Goal: Ask a question: Seek information or help from site administrators or community

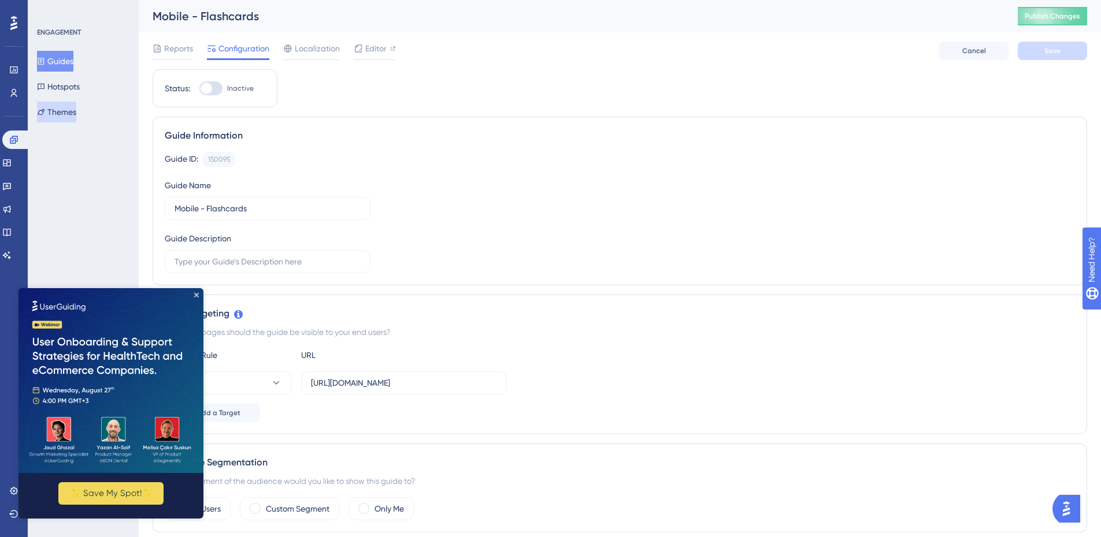
click at [71, 109] on button "Themes" at bounding box center [56, 112] width 39 height 21
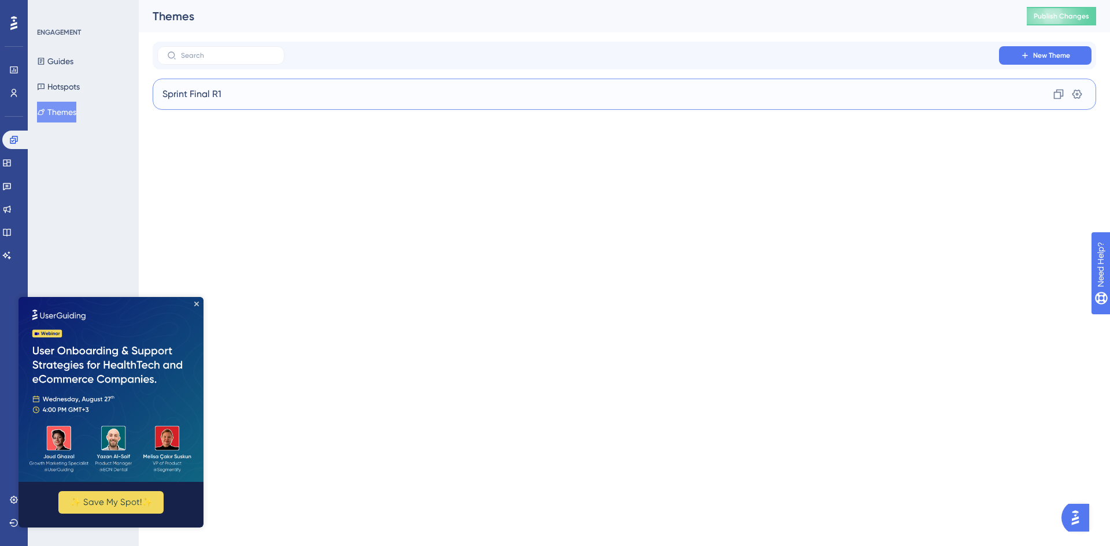
click at [214, 87] on div "Sprint Final R1 Clone Settings" at bounding box center [624, 94] width 943 height 31
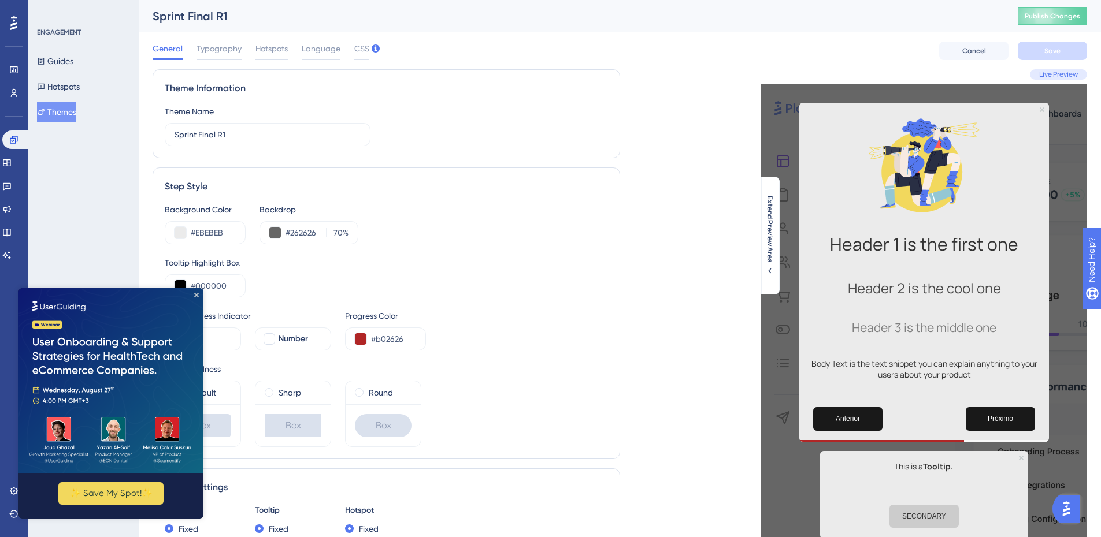
click at [56, 112] on button "Themes" at bounding box center [56, 112] width 39 height 21
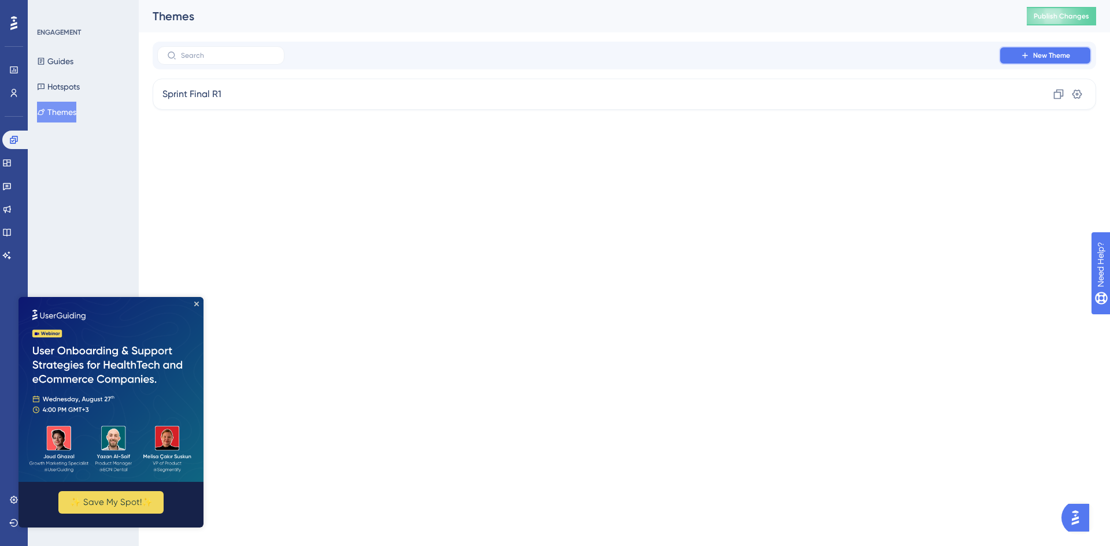
click at [1025, 51] on icon at bounding box center [1024, 55] width 9 height 9
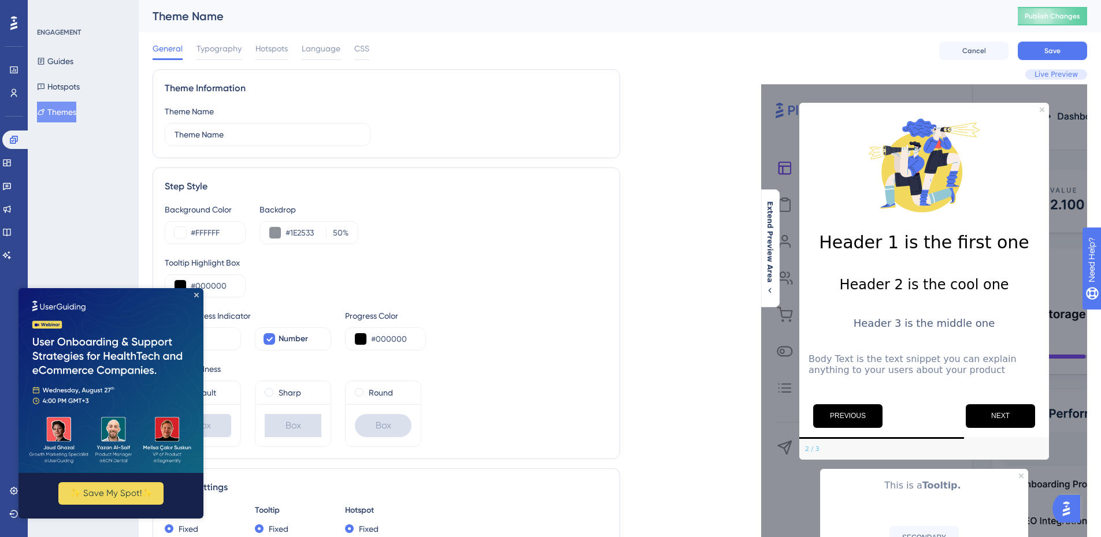
click at [195, 16] on div "Theme Name" at bounding box center [571, 16] width 836 height 16
click at [221, 17] on div "Theme Name" at bounding box center [571, 16] width 836 height 16
drag, startPoint x: 266, startPoint y: 129, endPoint x: 136, endPoint y: 117, distance: 130.6
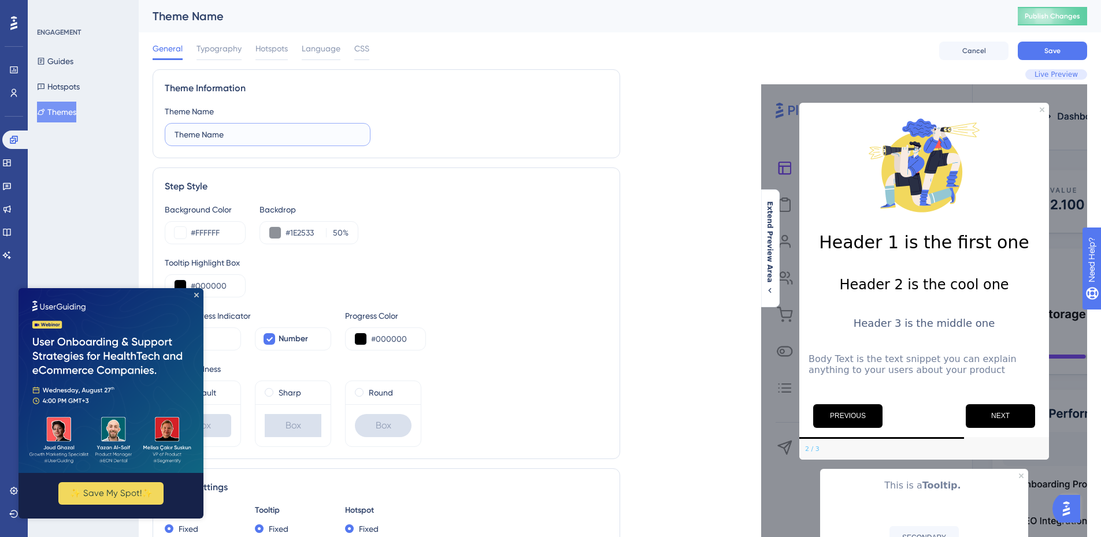
click at [139, 117] on div "Performance Users Engagement Widgets Feedback Product Updates Knowledge Base AI…" at bounding box center [620, 527] width 962 height 1055
click at [198, 296] on icon "Close Preview" at bounding box center [196, 295] width 5 height 5
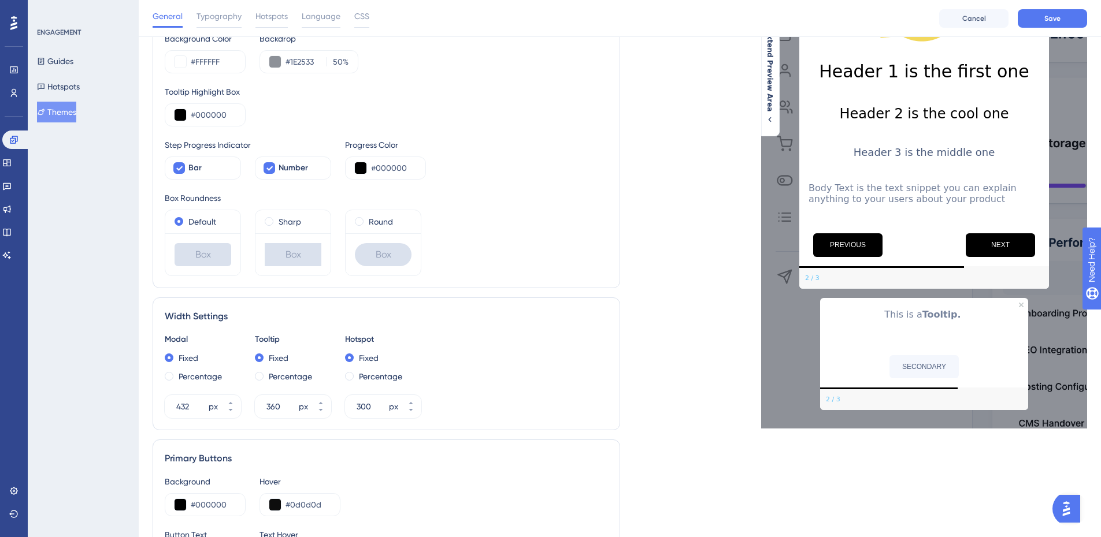
scroll to position [231, 0]
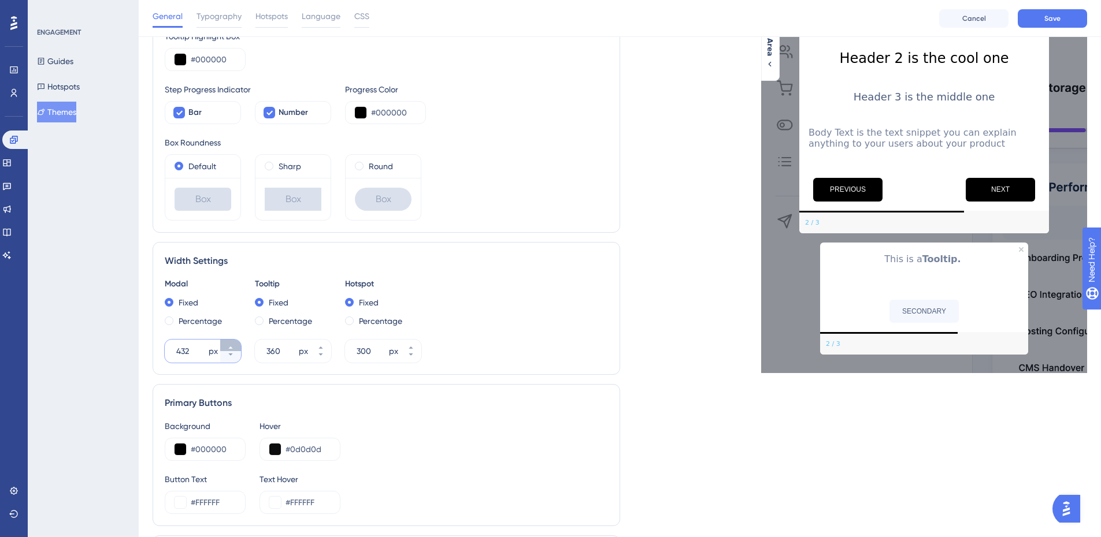
click at [232, 345] on icon at bounding box center [230, 347] width 7 height 7
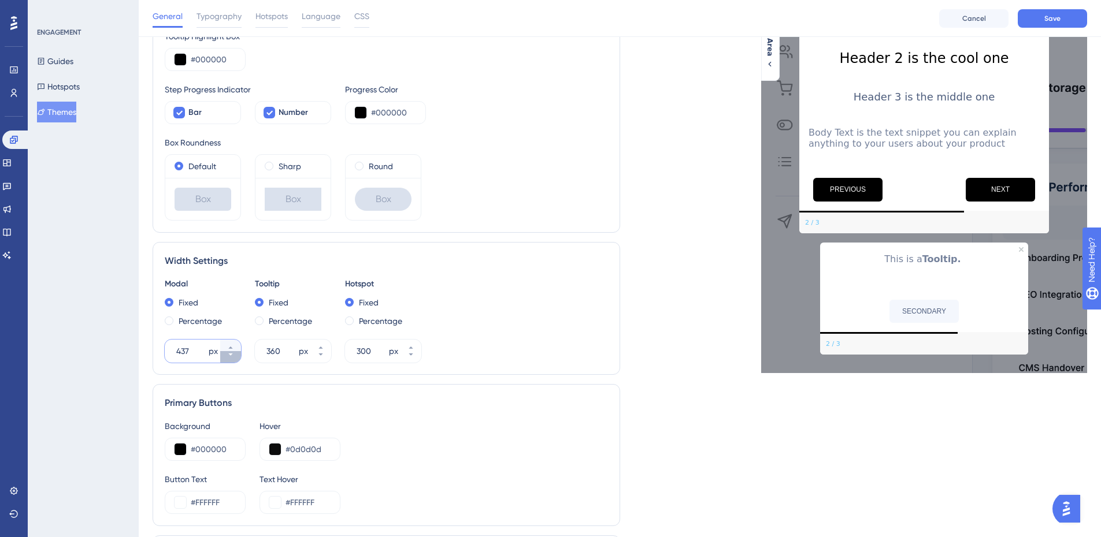
click at [231, 359] on button "437 px" at bounding box center [230, 357] width 21 height 12
click at [231, 359] on button "436 px" at bounding box center [230, 357] width 21 height 12
click at [231, 359] on button "435 px" at bounding box center [230, 357] width 21 height 12
click at [231, 359] on button "434 px" at bounding box center [230, 357] width 21 height 12
click at [231, 359] on button "433 px" at bounding box center [230, 357] width 21 height 12
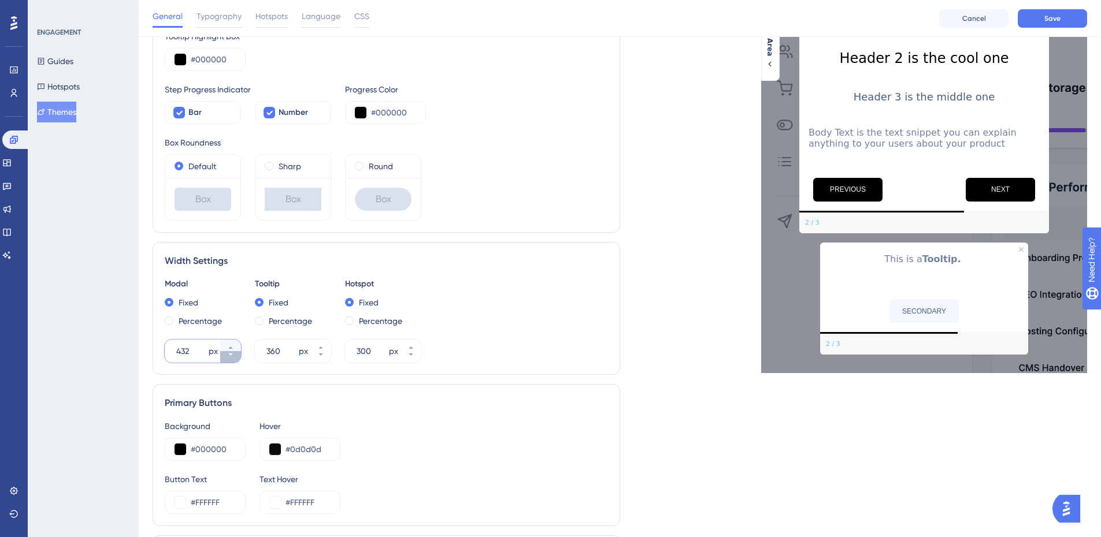
click at [231, 359] on button "432 px" at bounding box center [230, 357] width 21 height 12
click at [231, 359] on button "431 px" at bounding box center [230, 357] width 21 height 12
click at [231, 359] on button "430 px" at bounding box center [230, 357] width 21 height 12
click at [237, 357] on button "429 px" at bounding box center [230, 357] width 21 height 12
click at [237, 357] on button "428 px" at bounding box center [230, 357] width 21 height 12
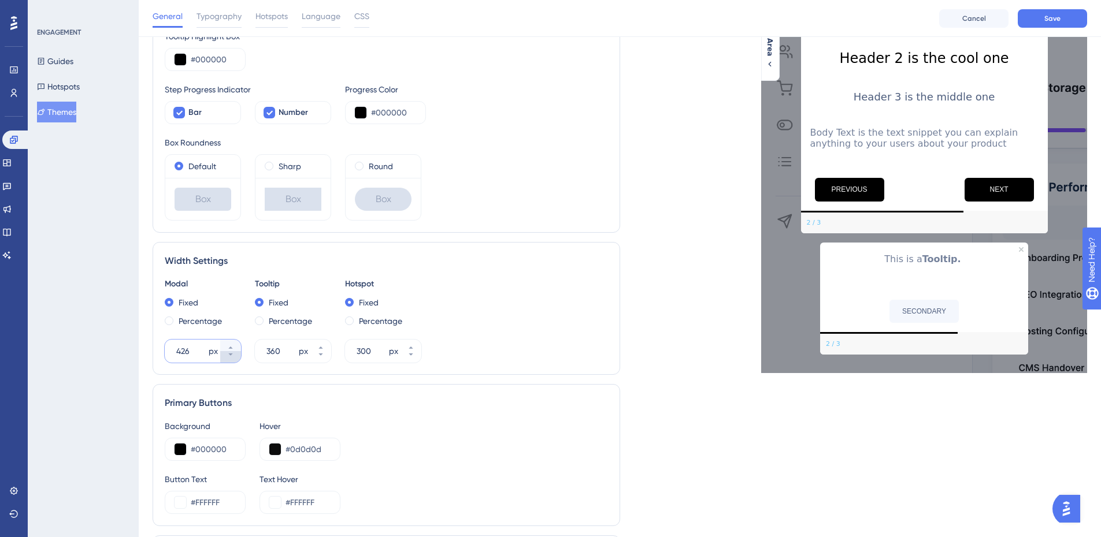
click at [237, 357] on button "426 px" at bounding box center [230, 357] width 21 height 12
click at [237, 357] on button "425 px" at bounding box center [230, 357] width 21 height 12
click at [237, 357] on button "424 px" at bounding box center [230, 357] width 21 height 12
click at [237, 357] on button "423 px" at bounding box center [230, 357] width 21 height 12
drag, startPoint x: 195, startPoint y: 353, endPoint x: 158, endPoint y: 347, distance: 37.4
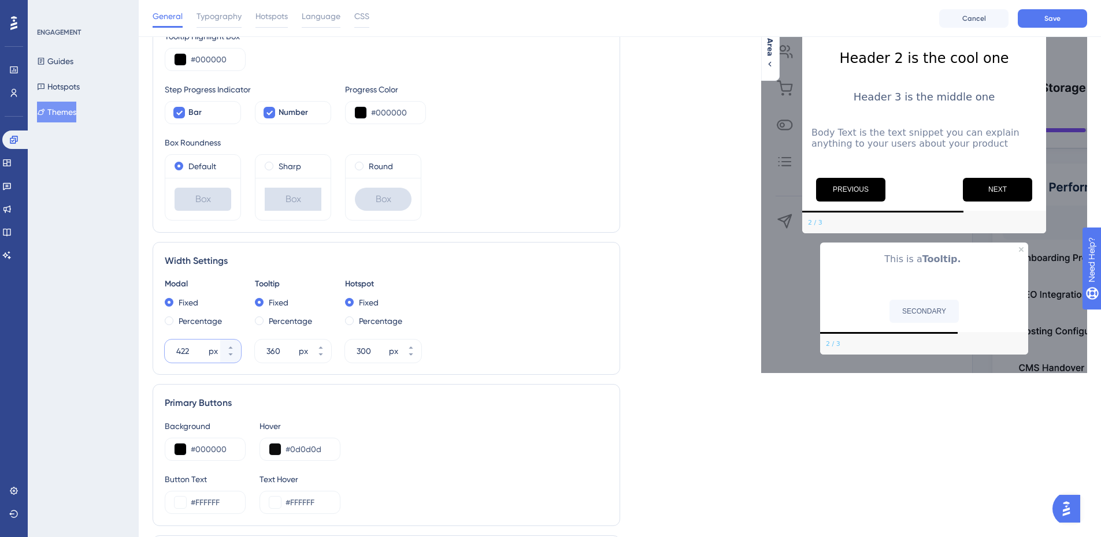
click at [158, 347] on div "Width Settings Modal Fixed Percentage 422 px Tooltip Fixed Percentage 360 px Ho…" at bounding box center [387, 308] width 468 height 133
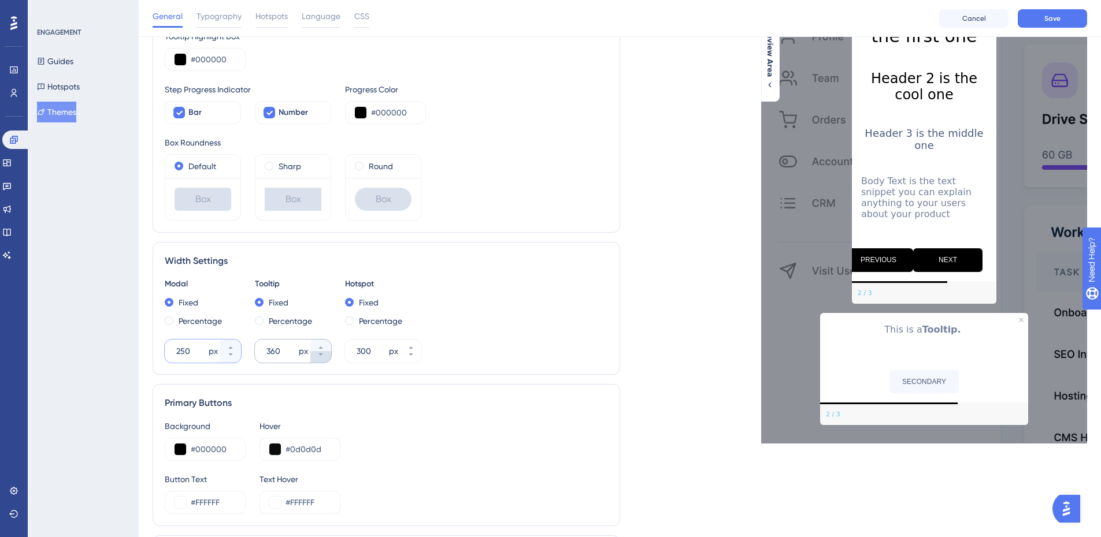
type input "250"
click at [322, 359] on button "360 px" at bounding box center [320, 357] width 21 height 12
click at [322, 359] on button "359 px" at bounding box center [320, 357] width 21 height 12
click at [322, 359] on button "358 px" at bounding box center [320, 357] width 21 height 12
drag, startPoint x: 284, startPoint y: 354, endPoint x: 261, endPoint y: 350, distance: 22.9
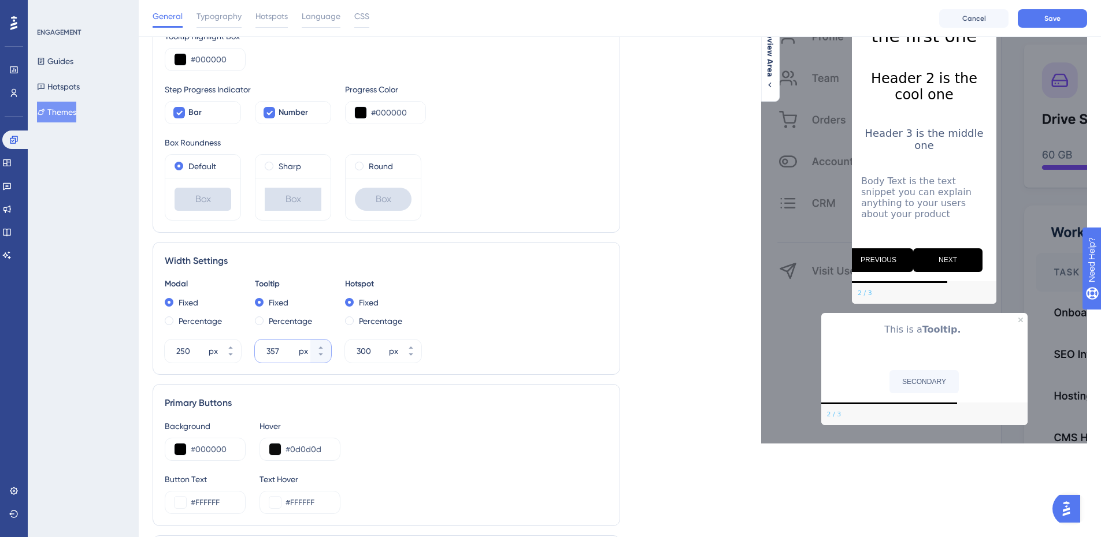
click at [261, 350] on div "357 px" at bounding box center [282, 351] width 55 height 23
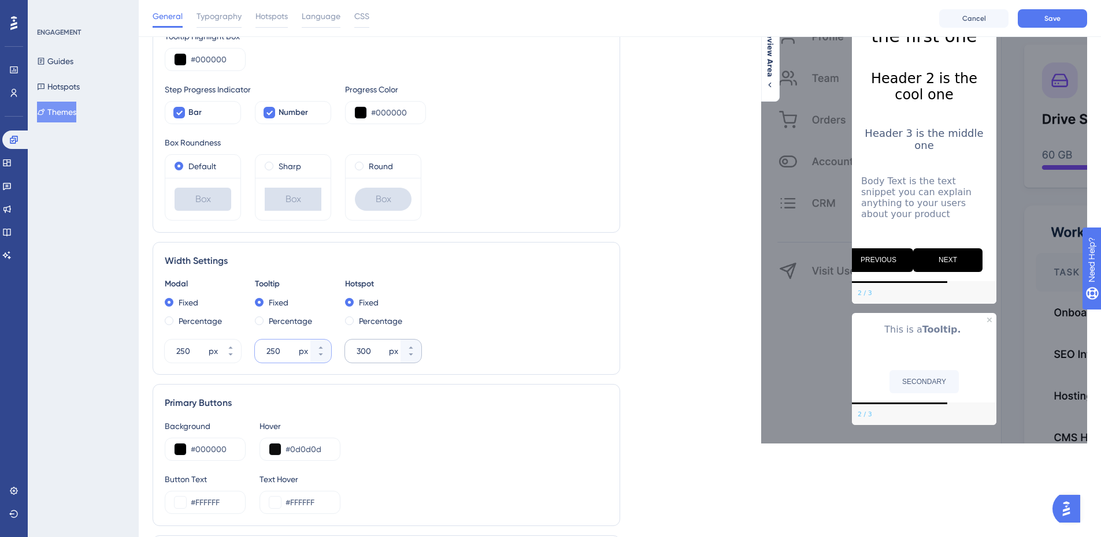
type input "250"
drag, startPoint x: 374, startPoint y: 353, endPoint x: 341, endPoint y: 351, distance: 33.0
click at [341, 351] on div "Modal Fixed Percentage 250 px Tooltip Fixed Percentage 250 px Hotspot Fixed Per…" at bounding box center [386, 320] width 443 height 86
type input "250"
click at [899, 257] on button "PREVIOUS" at bounding box center [878, 261] width 69 height 24
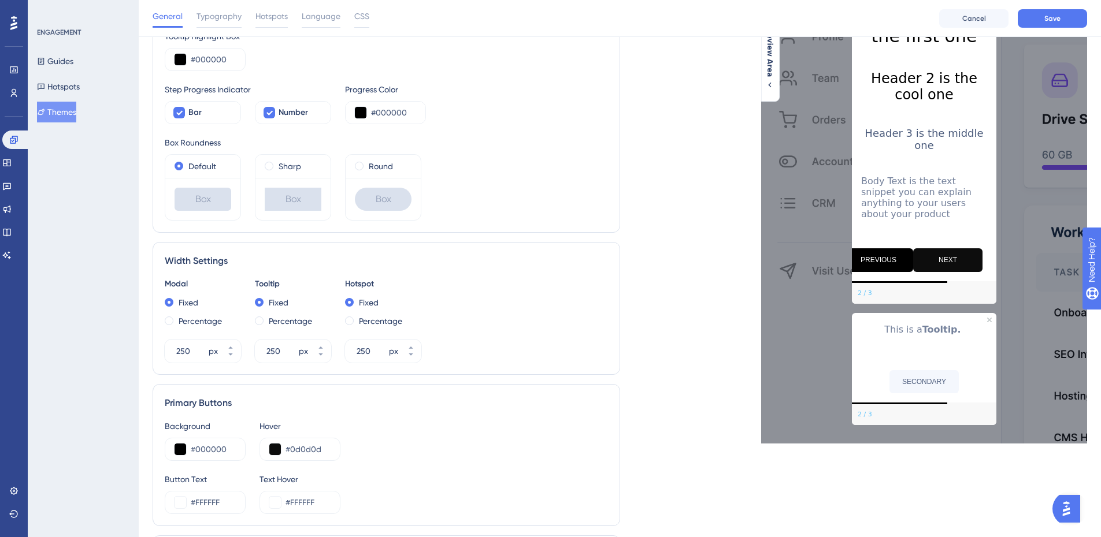
click at [956, 250] on button "NEXT" at bounding box center [947, 261] width 69 height 24
click at [926, 370] on button "SECONDARY" at bounding box center [923, 381] width 69 height 23
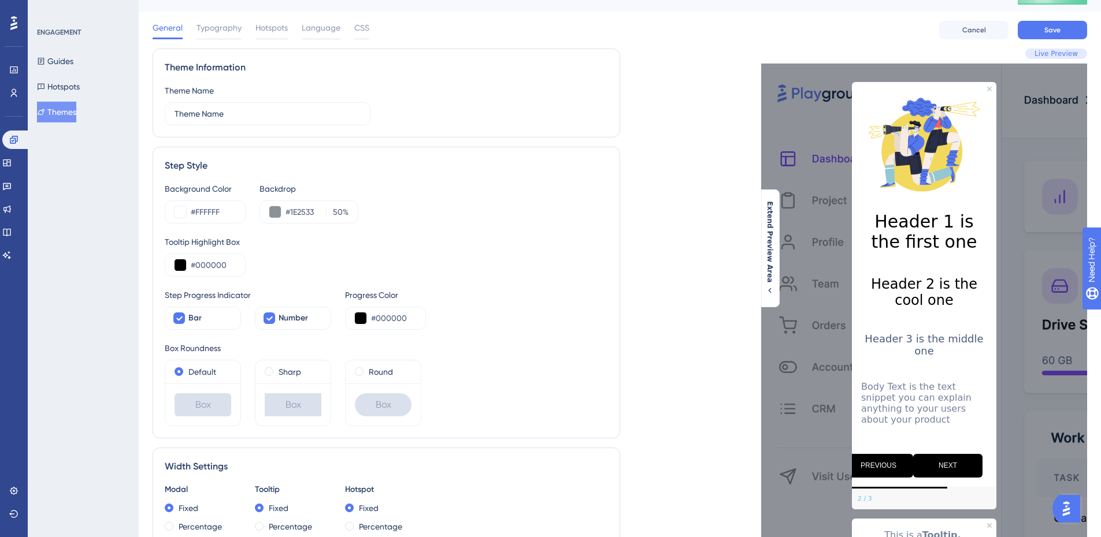
scroll to position [0, 0]
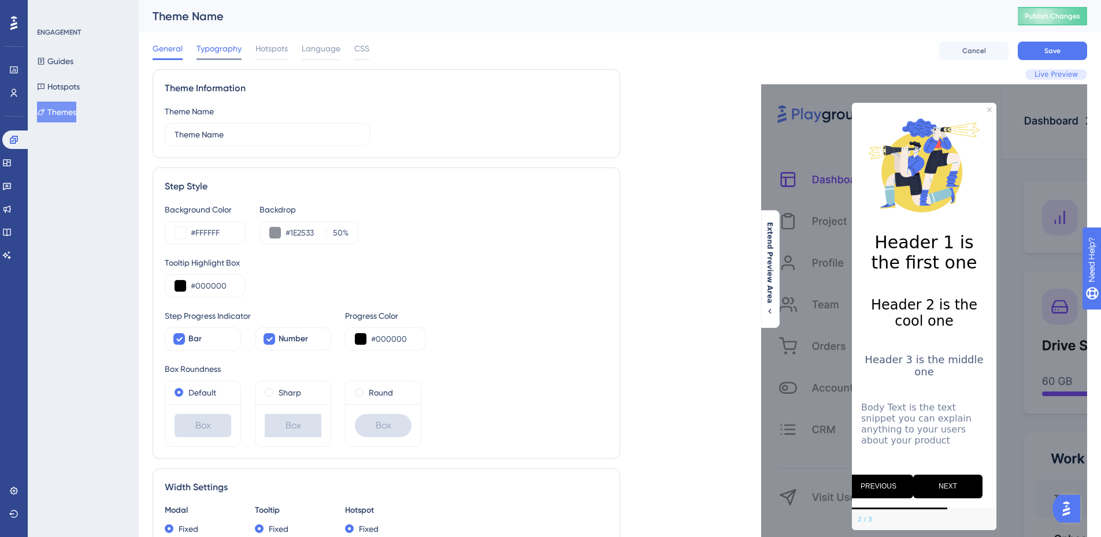
click at [220, 56] on div "Typography" at bounding box center [218, 51] width 45 height 18
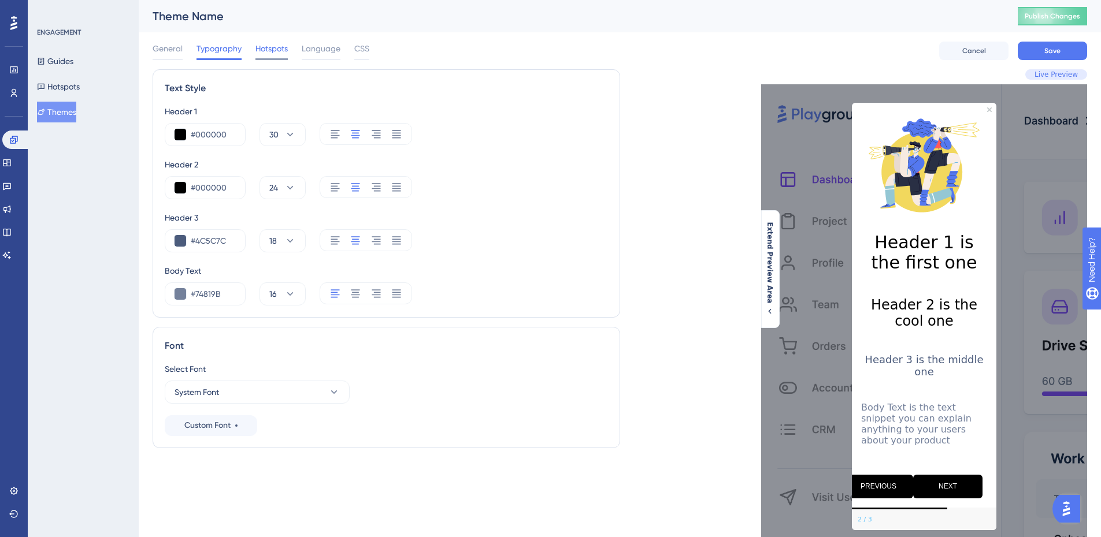
click at [265, 42] on span "Hotspots" at bounding box center [271, 49] width 32 height 14
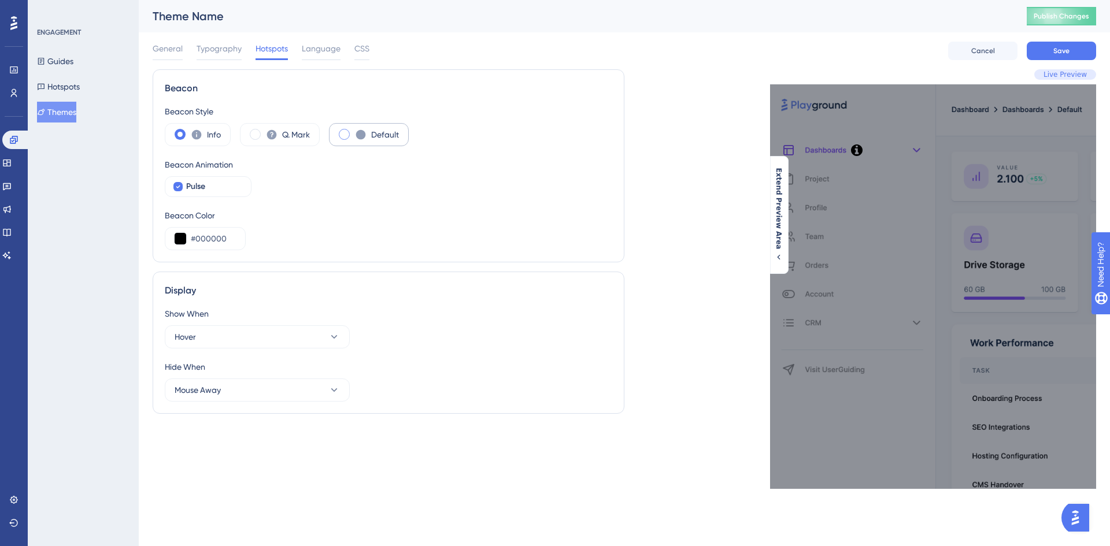
click at [335, 138] on div "Default" at bounding box center [369, 134] width 80 height 23
click at [308, 388] on button "Mouse Away" at bounding box center [257, 390] width 185 height 23
click at [307, 347] on button "Hover" at bounding box center [257, 336] width 185 height 23
click at [286, 365] on div "Click Click" at bounding box center [256, 372] width 151 height 23
click at [433, 253] on div "Beacon Beacon Style Info Q. Mark Default Beacon Animation Pulse Beacon Color #0…" at bounding box center [389, 165] width 472 height 193
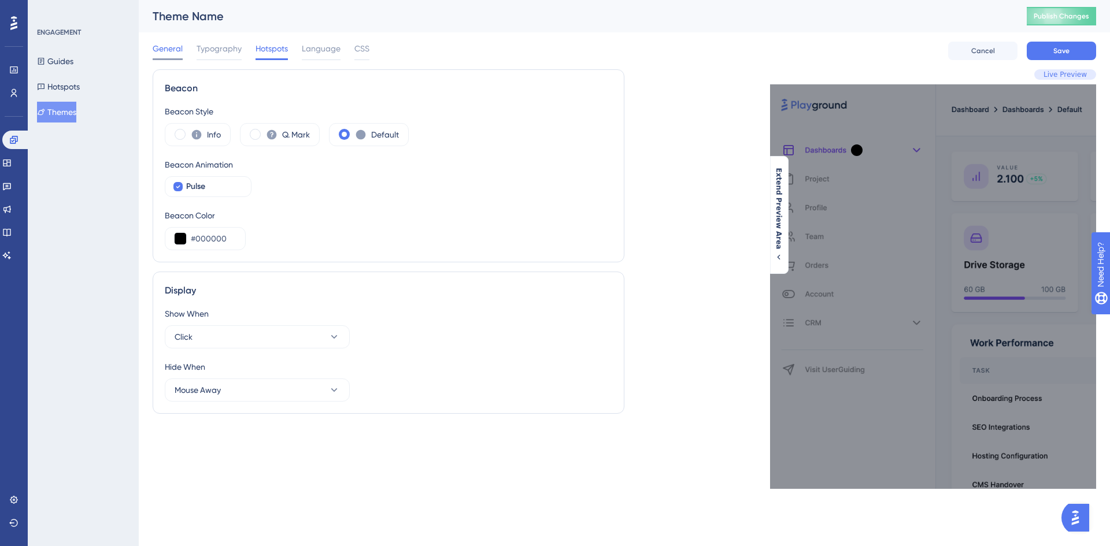
click at [177, 46] on span "General" at bounding box center [168, 49] width 30 height 14
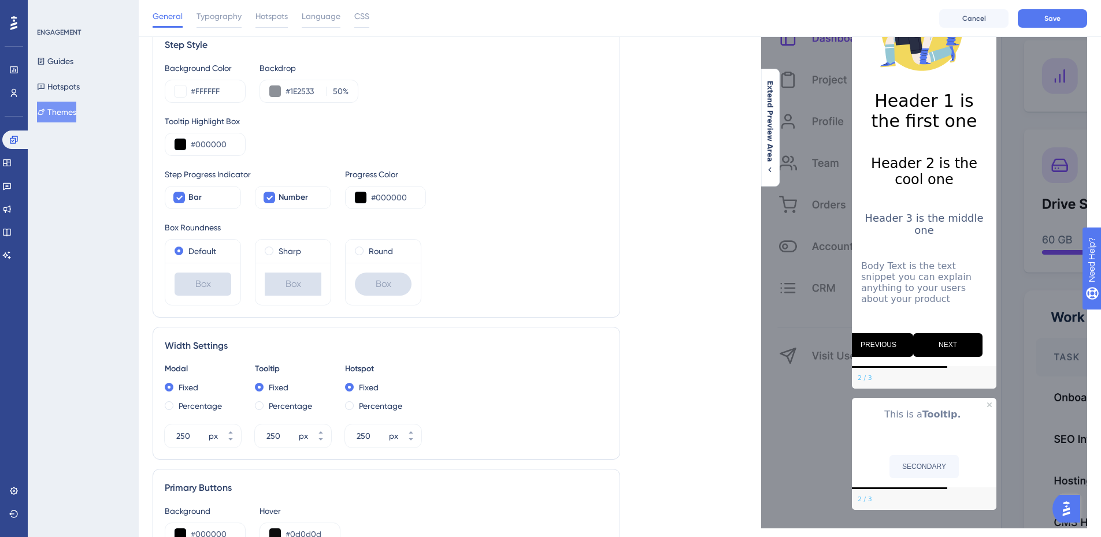
scroll to position [173, 0]
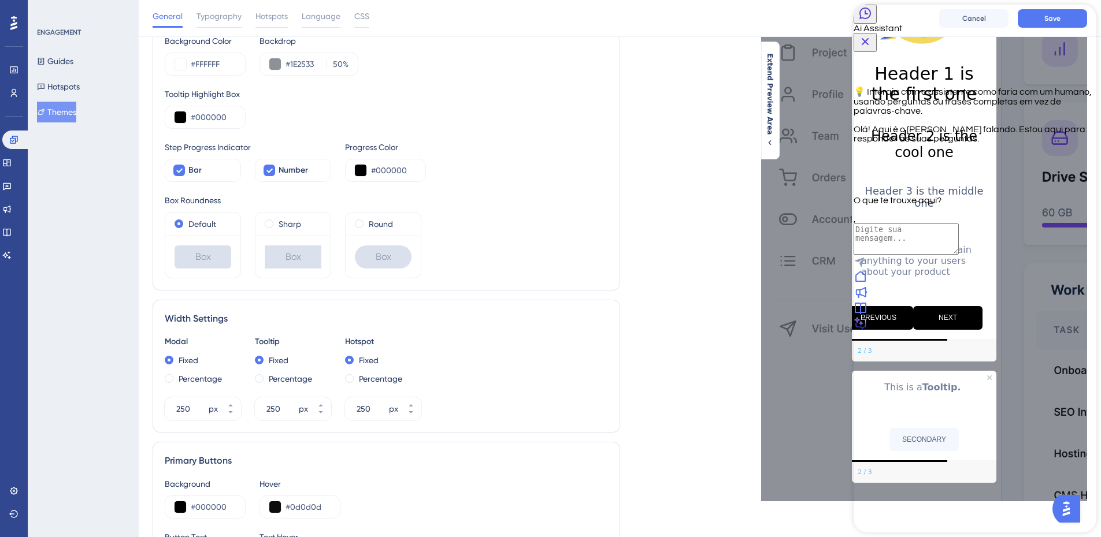
click at [959, 255] on textarea "AI Assistant Text Input" at bounding box center [906, 239] width 105 height 31
type textarea "falar com alguém"
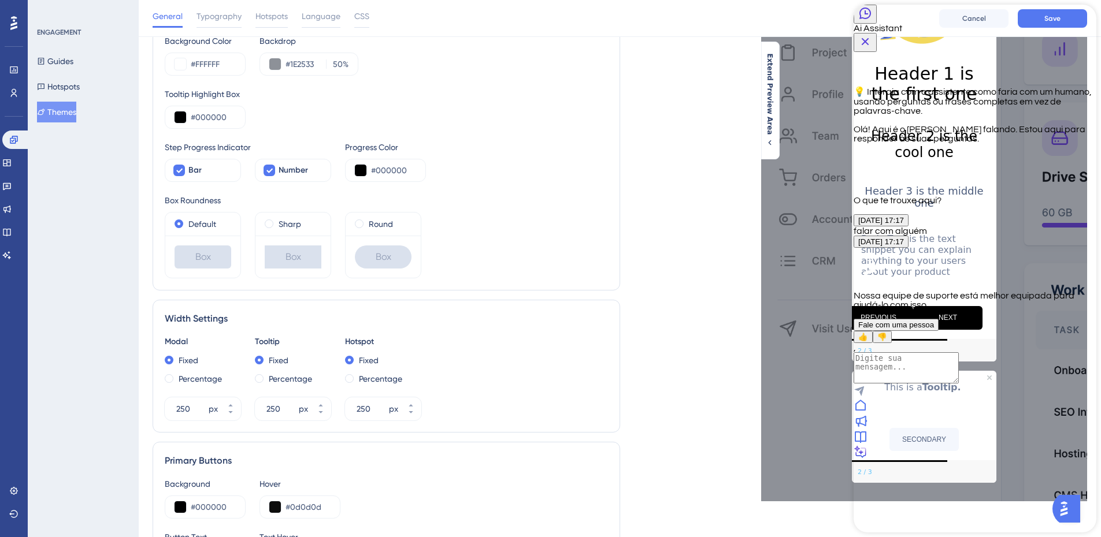
click at [939, 331] on button "Fale com uma pessoa" at bounding box center [896, 325] width 85 height 12
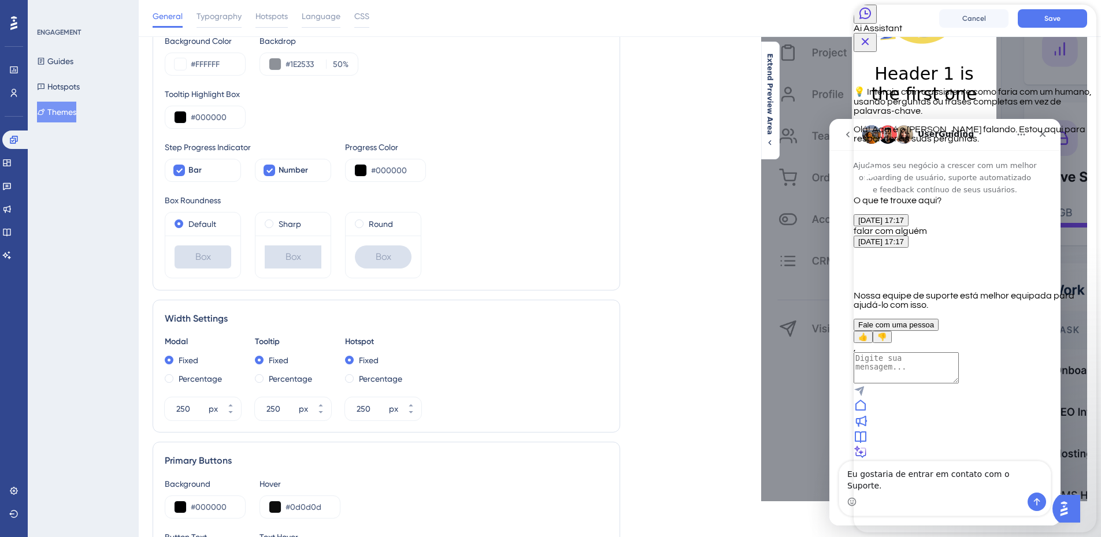
scroll to position [0, 0]
click at [872, 35] on icon "Close Button" at bounding box center [865, 42] width 14 height 14
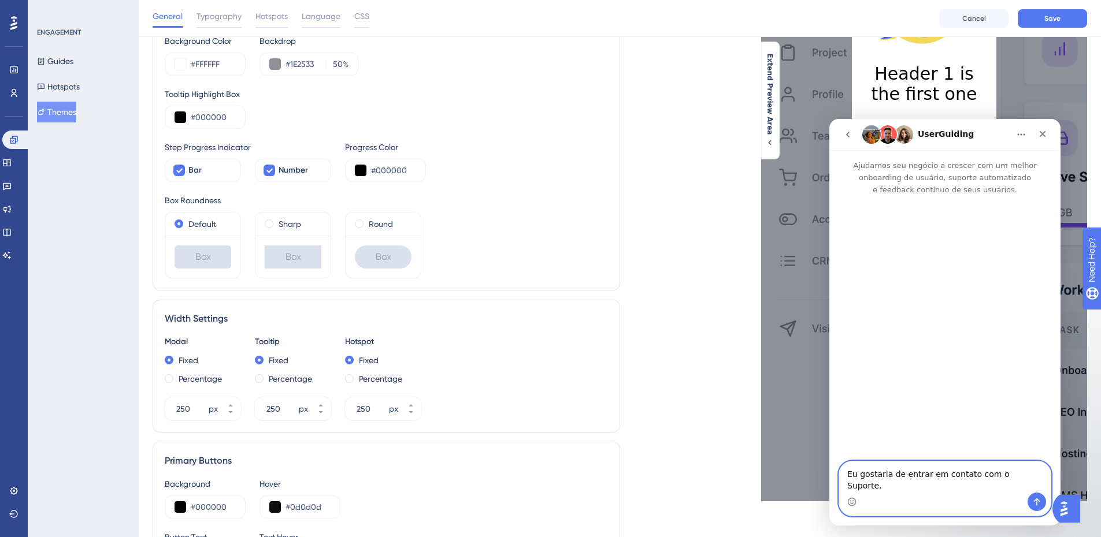
click at [946, 484] on textarea "Eu gostaria de entrar em contato com o Suporte." at bounding box center [945, 477] width 212 height 31
click at [1034, 499] on icon "Enviar mensagem…" at bounding box center [1036, 502] width 9 height 9
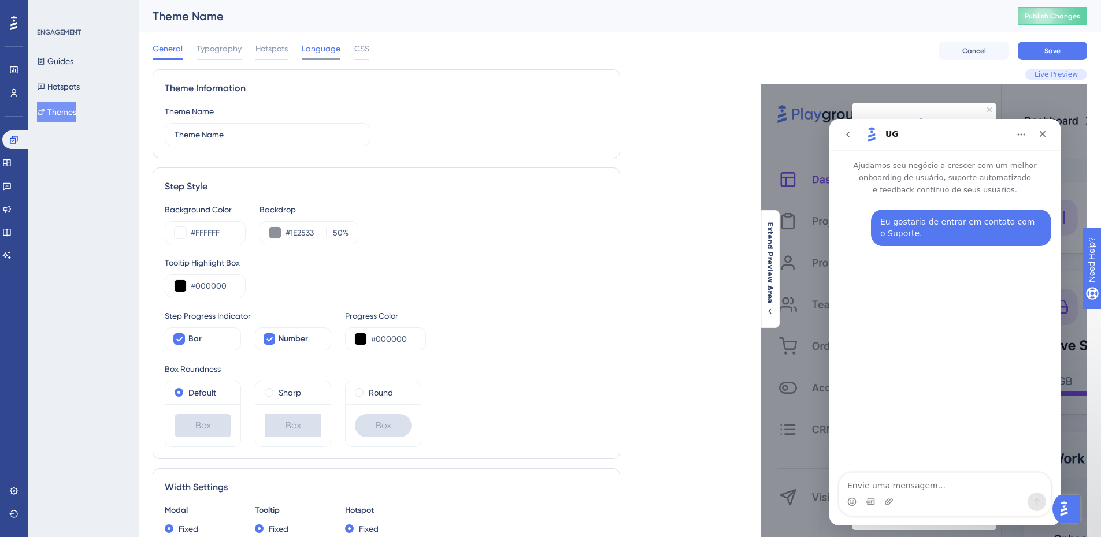
click at [336, 46] on span "Language" at bounding box center [321, 49] width 39 height 14
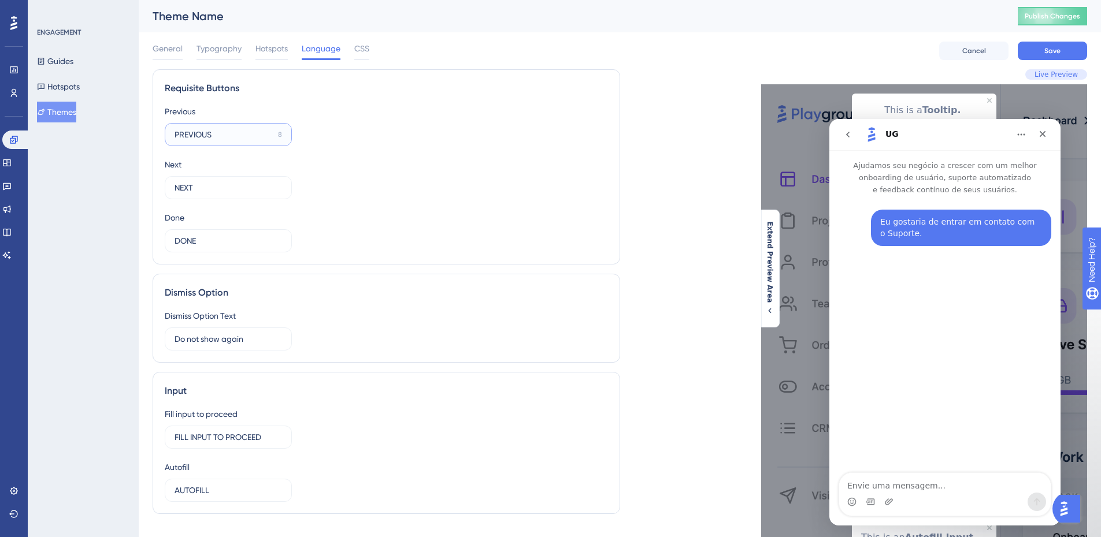
drag, startPoint x: 235, startPoint y: 136, endPoint x: 138, endPoint y: 121, distance: 98.2
click at [139, 121] on div "Performance Users Engagement Widgets Feedback Product Updates Knowledge Base AI…" at bounding box center [620, 343] width 962 height 687
type input "ANTERIOR"
drag, startPoint x: 173, startPoint y: 185, endPoint x: 140, endPoint y: 183, distance: 33.0
click at [140, 183] on div "Performance Users Engagement Widgets Feedback Product Updates Knowledge Base AI…" at bounding box center [620, 343] width 962 height 687
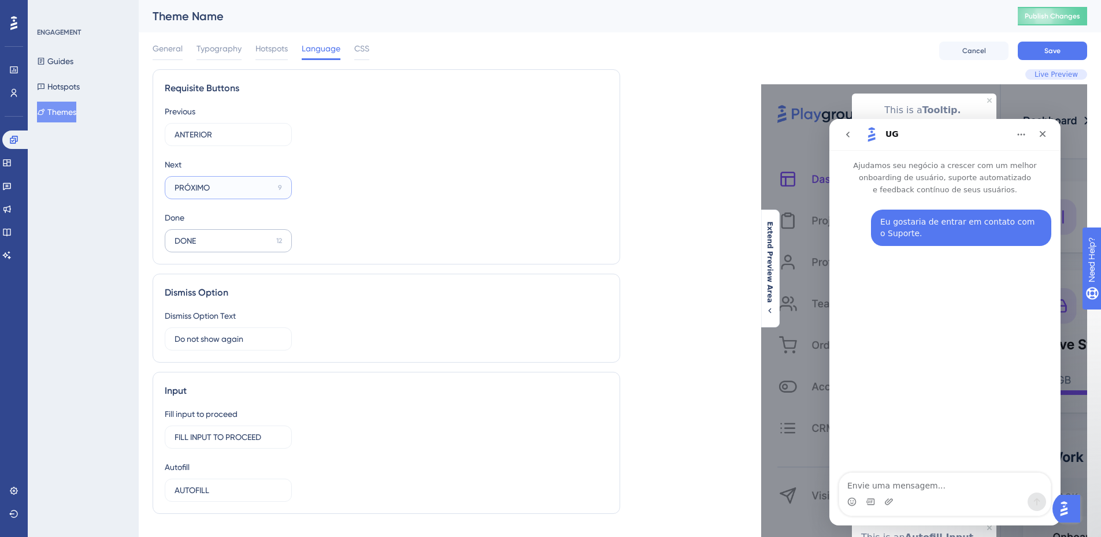
type input "PRÓXIMO"
drag, startPoint x: 217, startPoint y: 237, endPoint x: 116, endPoint y: 234, distance: 101.2
click at [139, 234] on div "Performance Users Engagement Widgets Feedback Product Updates Knowledge Base AI…" at bounding box center [620, 343] width 962 height 687
type input "FEITO"
click at [365, 50] on span "CSS" at bounding box center [361, 49] width 15 height 14
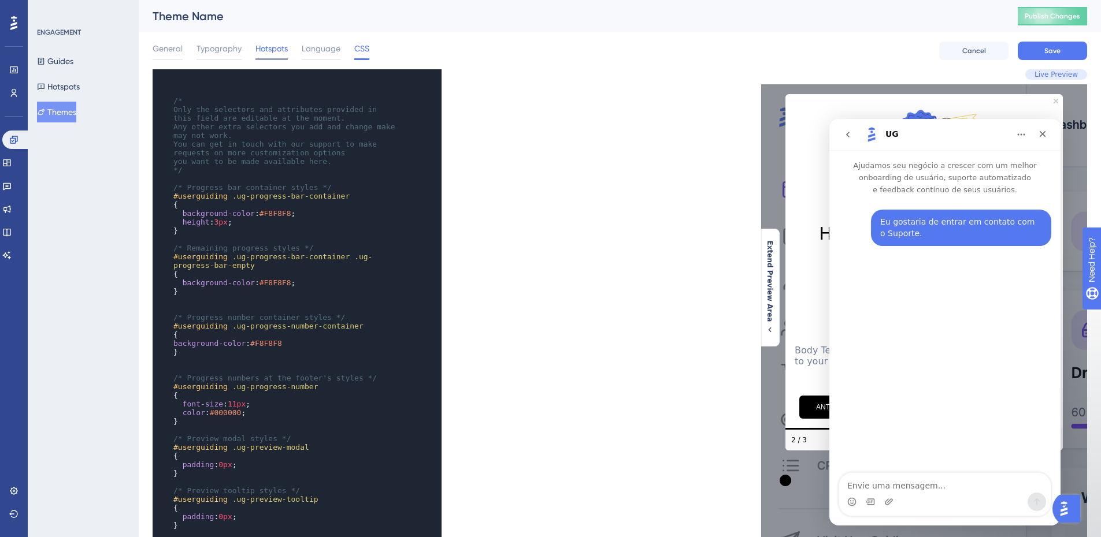
click at [275, 47] on span "Hotspots" at bounding box center [271, 49] width 32 height 14
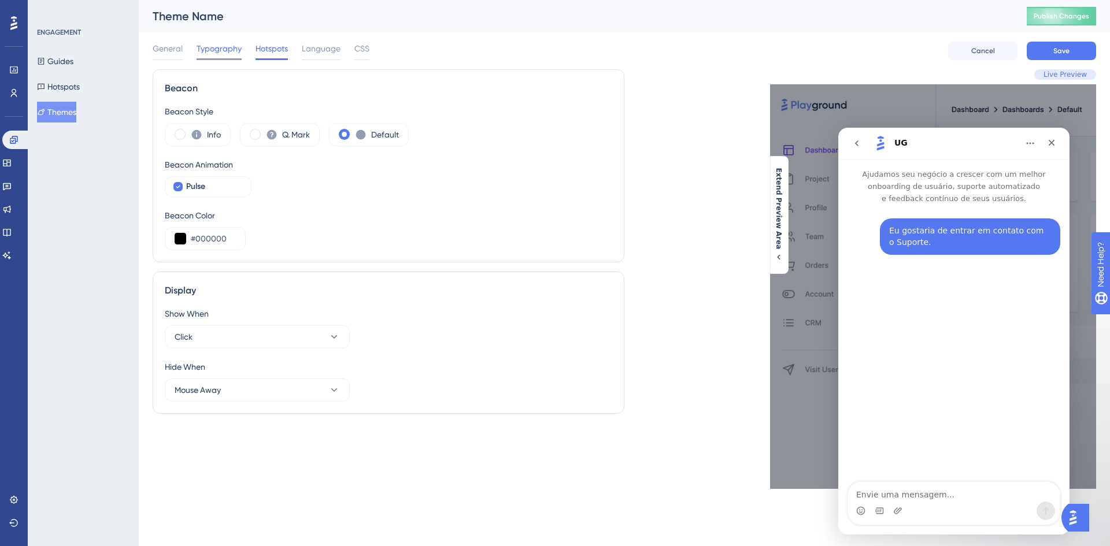
click at [217, 53] on span "Typography" at bounding box center [218, 49] width 45 height 14
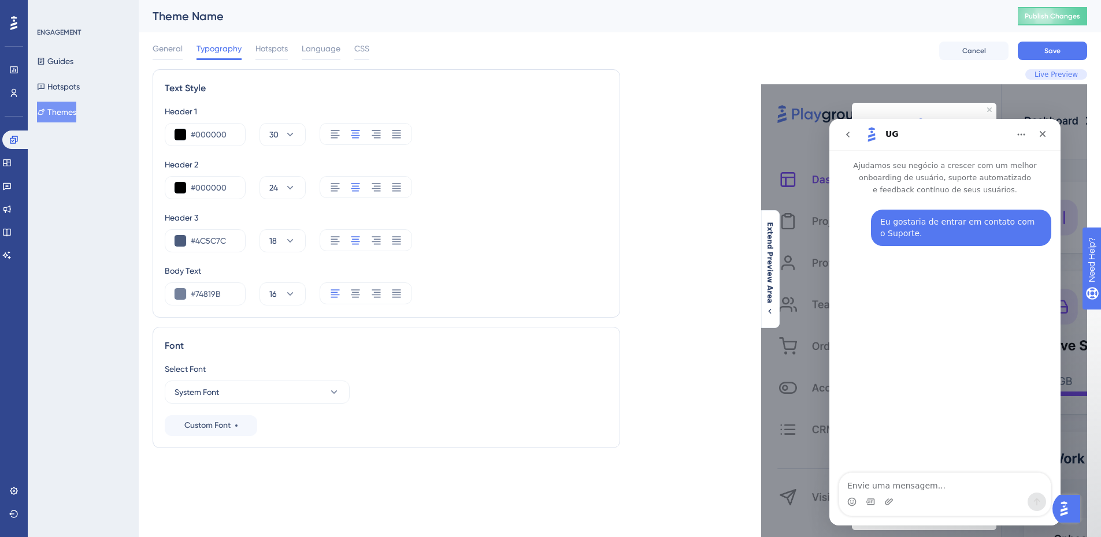
click at [183, 47] on div "General Typography Hotspots Language CSS" at bounding box center [261, 51] width 217 height 18
click at [166, 43] on span "General" at bounding box center [168, 49] width 30 height 14
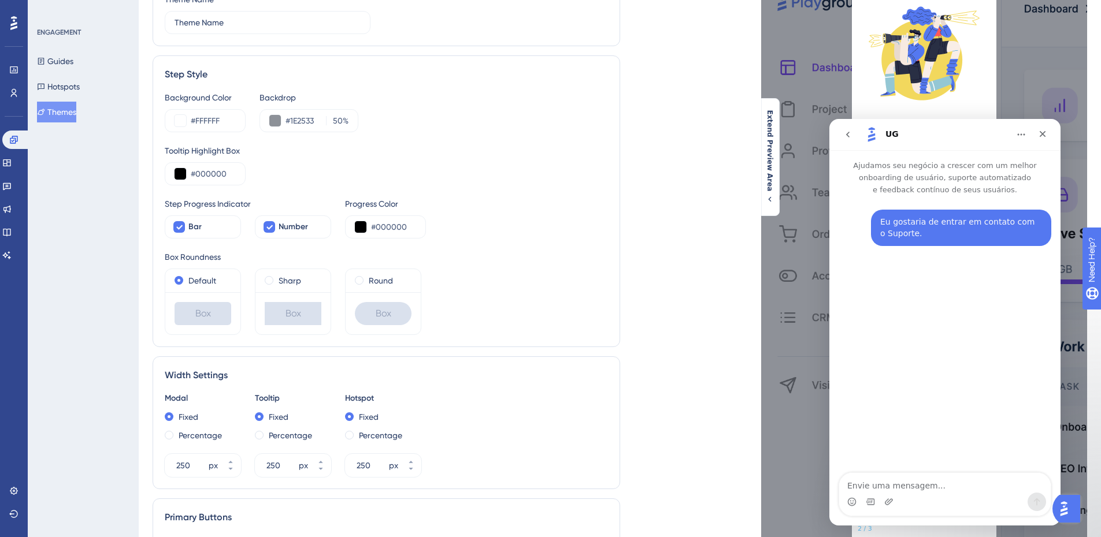
scroll to position [116, 0]
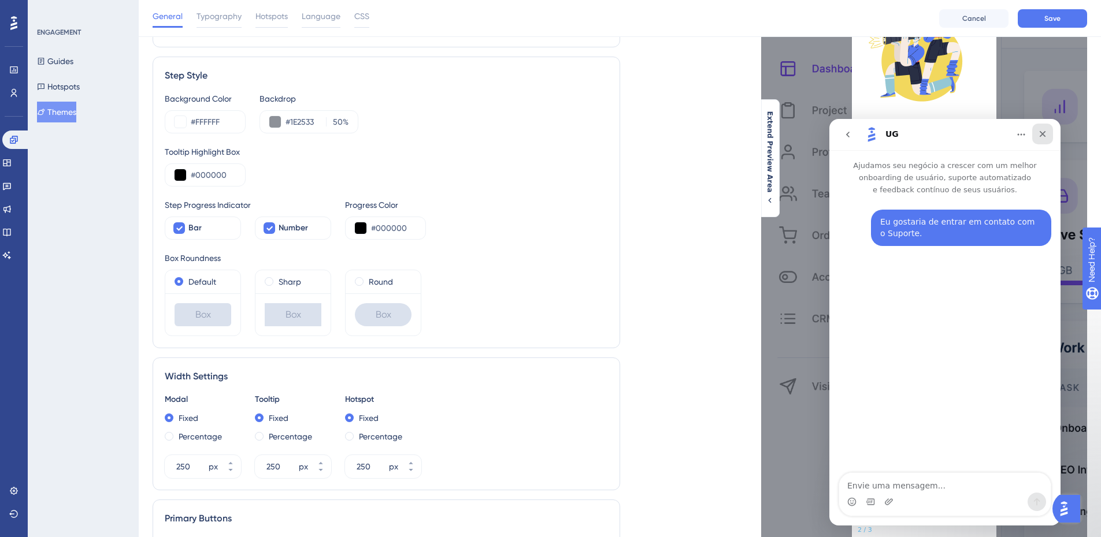
click at [1038, 131] on icon "Fechar" at bounding box center [1042, 133] width 9 height 9
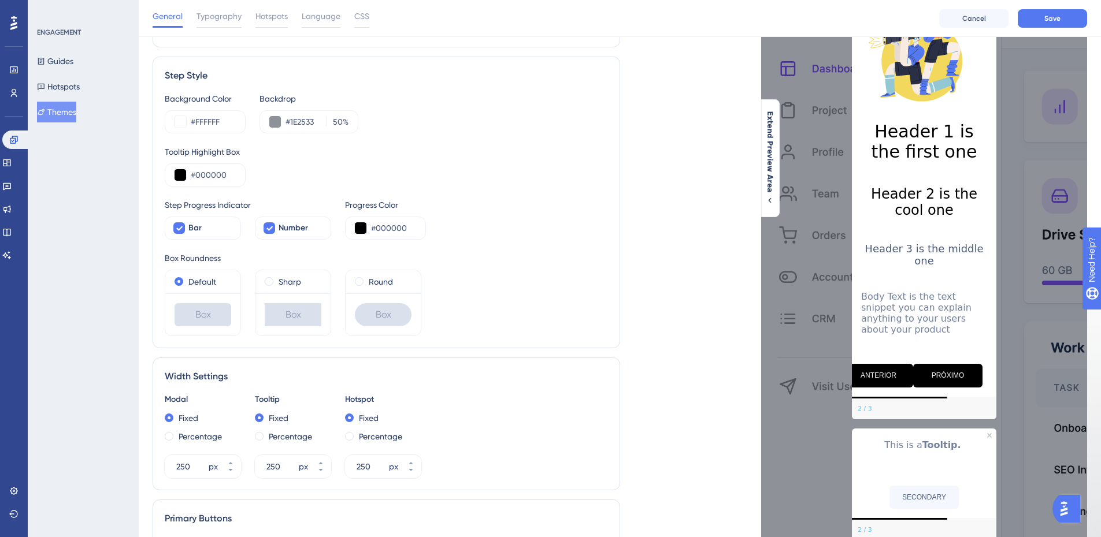
scroll to position [0, 0]
click at [364, 283] on div "Round" at bounding box center [383, 282] width 57 height 14
click at [181, 280] on span at bounding box center [179, 281] width 9 height 9
click at [187, 279] on input "radio" at bounding box center [187, 279] width 0 height 0
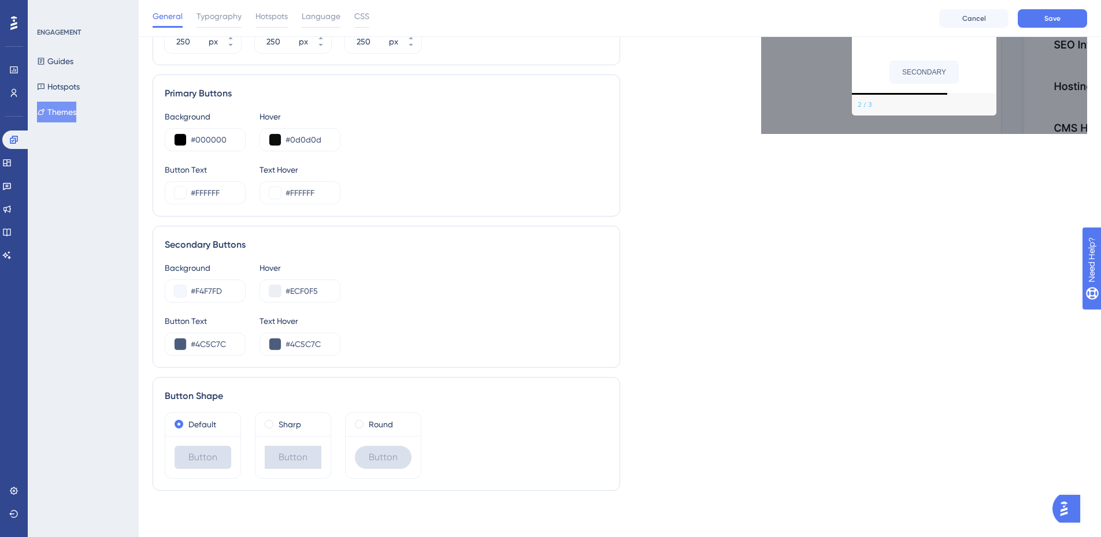
scroll to position [21, 0]
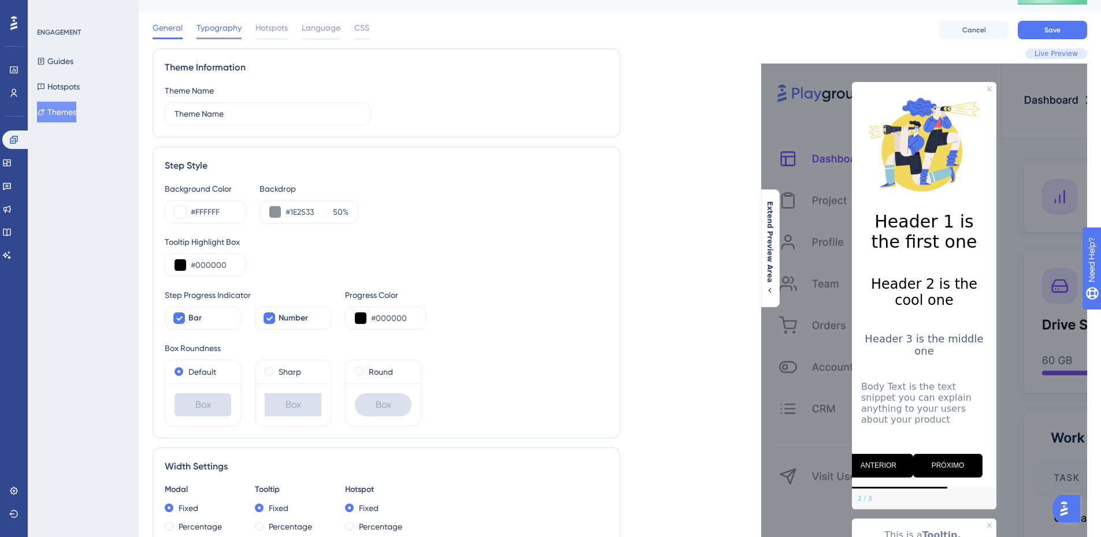
click at [218, 29] on span "Typography" at bounding box center [218, 28] width 45 height 14
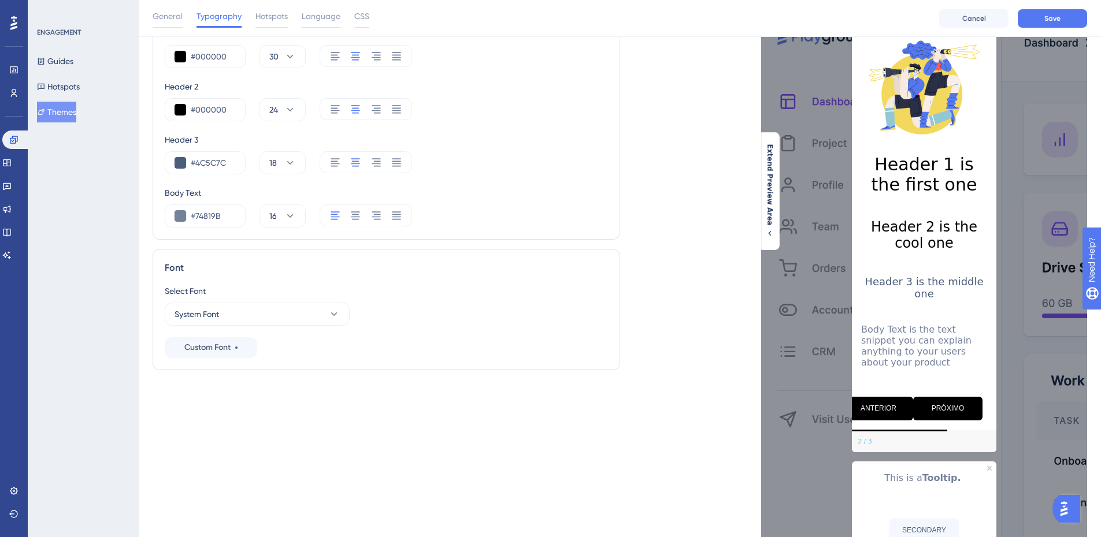
scroll to position [0, 0]
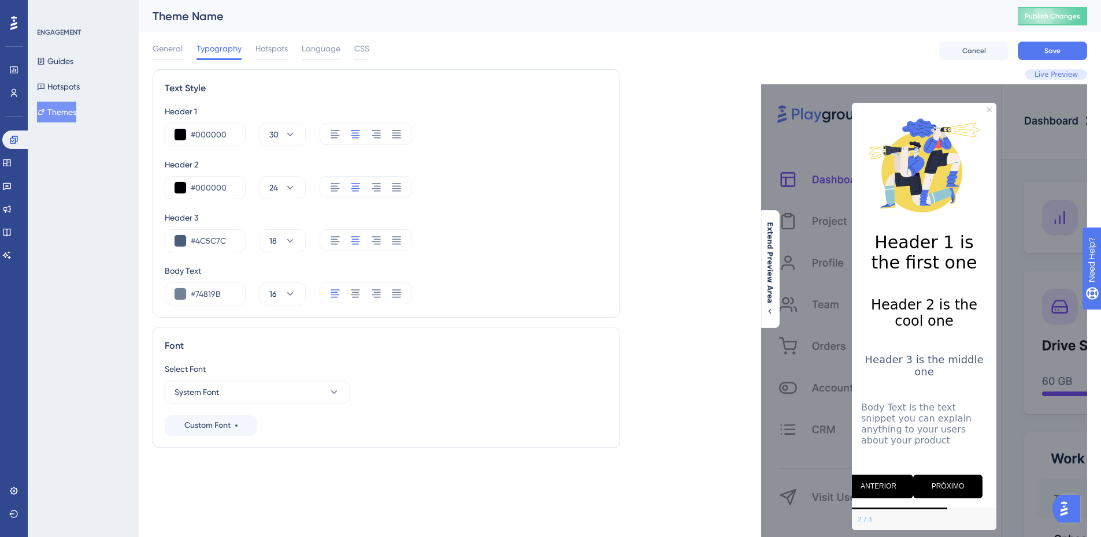
click at [266, 40] on div "General Typography Hotspots Language CSS Cancel Save" at bounding box center [620, 50] width 934 height 37
click at [319, 46] on span "Language" at bounding box center [321, 49] width 39 height 14
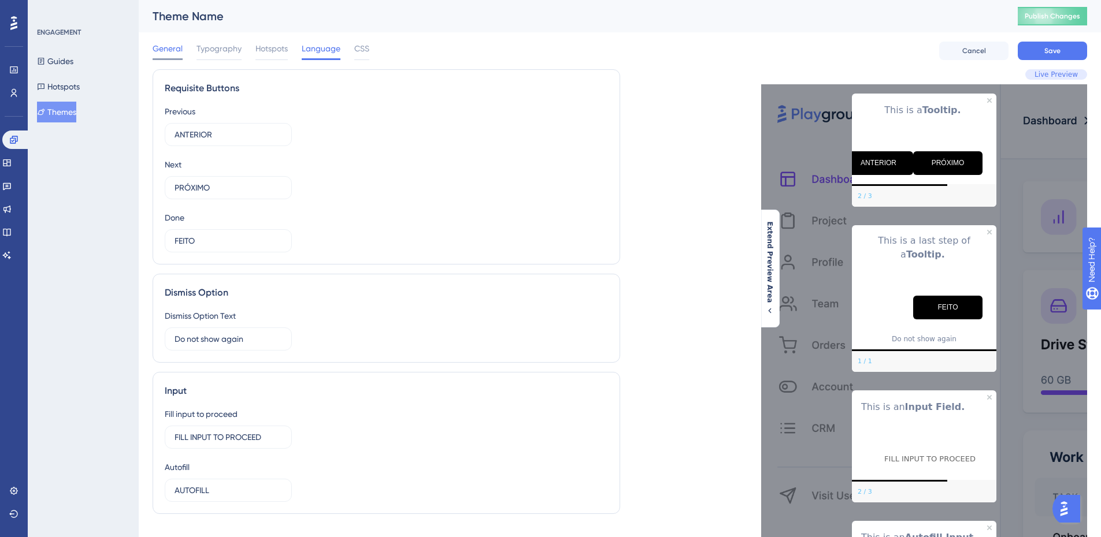
click at [161, 54] on span "General" at bounding box center [168, 49] width 30 height 14
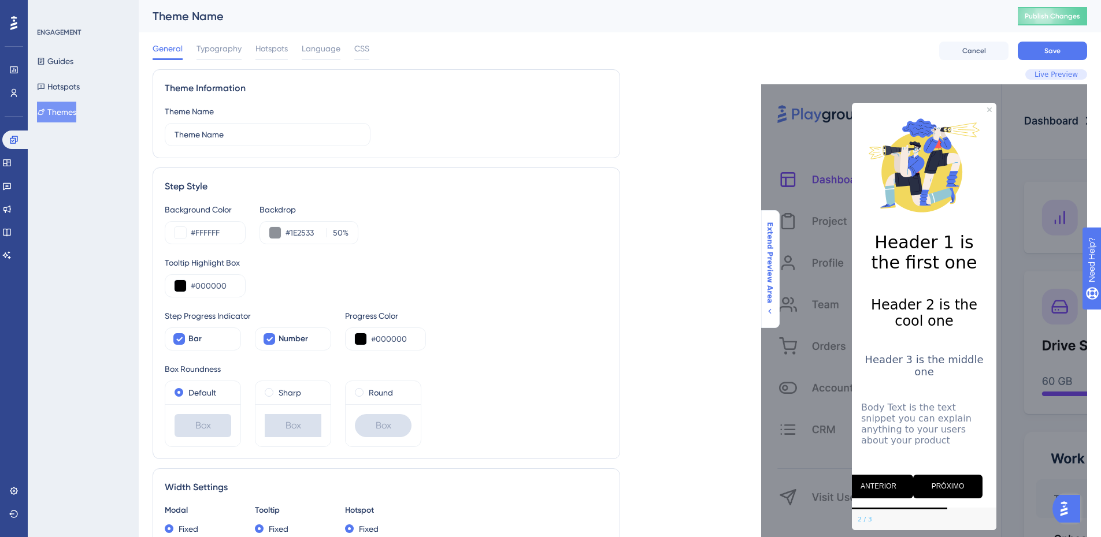
click at [773, 271] on span "Extend Preview Area" at bounding box center [769, 262] width 9 height 81
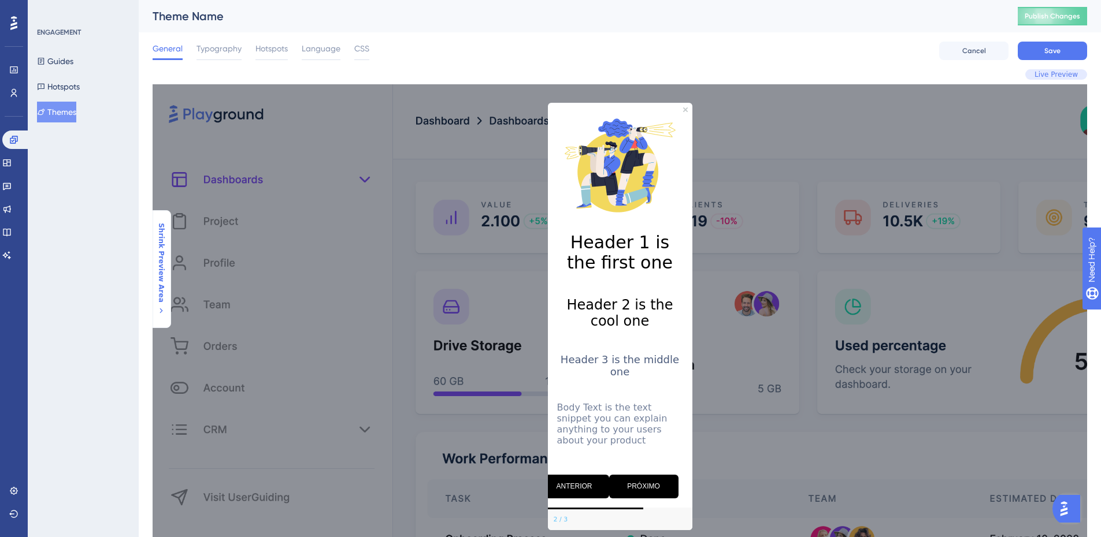
click at [158, 269] on span "Shrink Preview Area" at bounding box center [161, 263] width 9 height 80
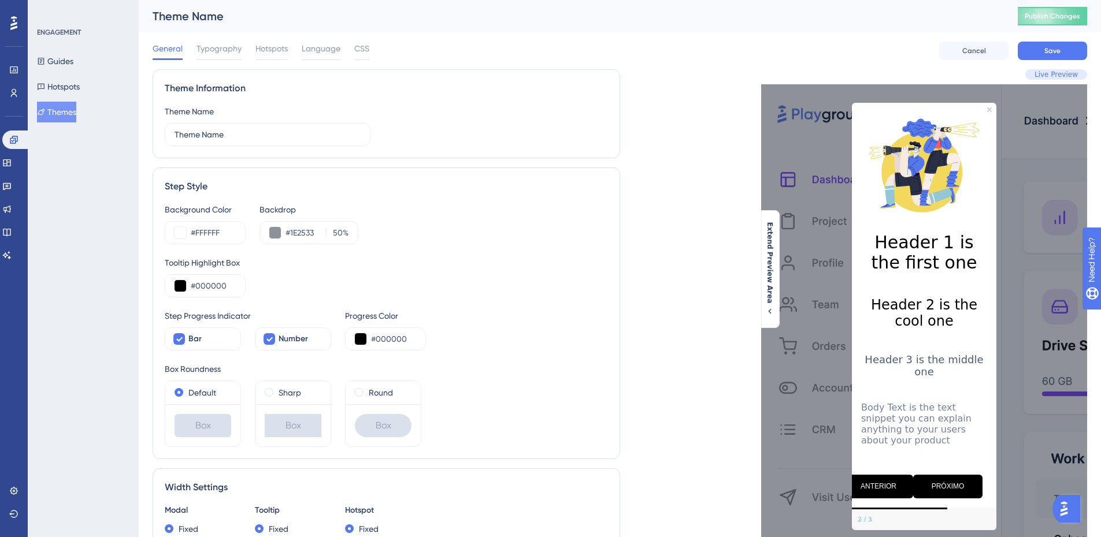
click at [1070, 516] on img "Open AI Assistant Launcher" at bounding box center [1064, 509] width 21 height 21
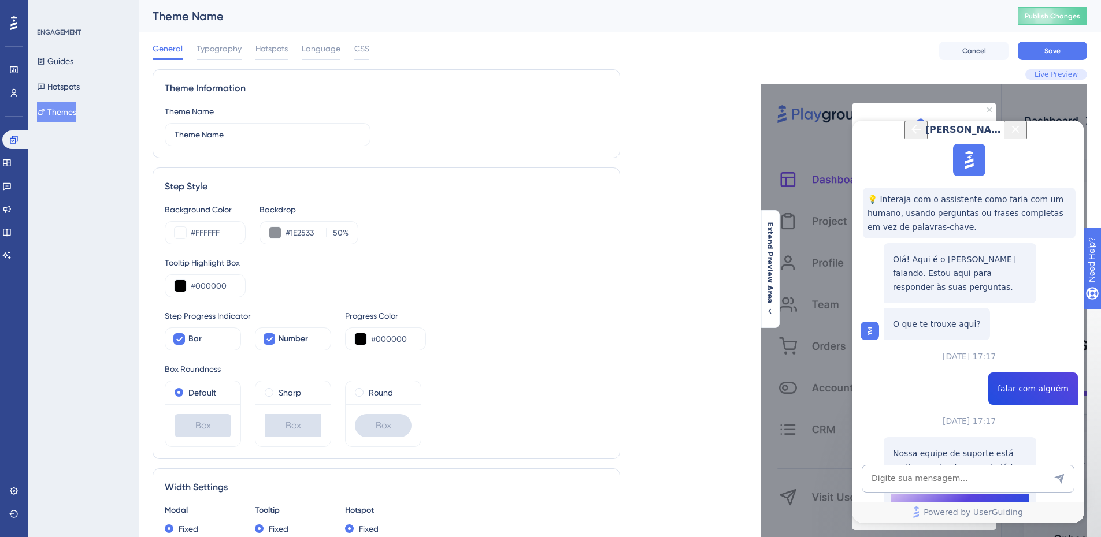
scroll to position [103, 0]
click at [995, 494] on button "Fale com uma pessoa" at bounding box center [960, 505] width 139 height 23
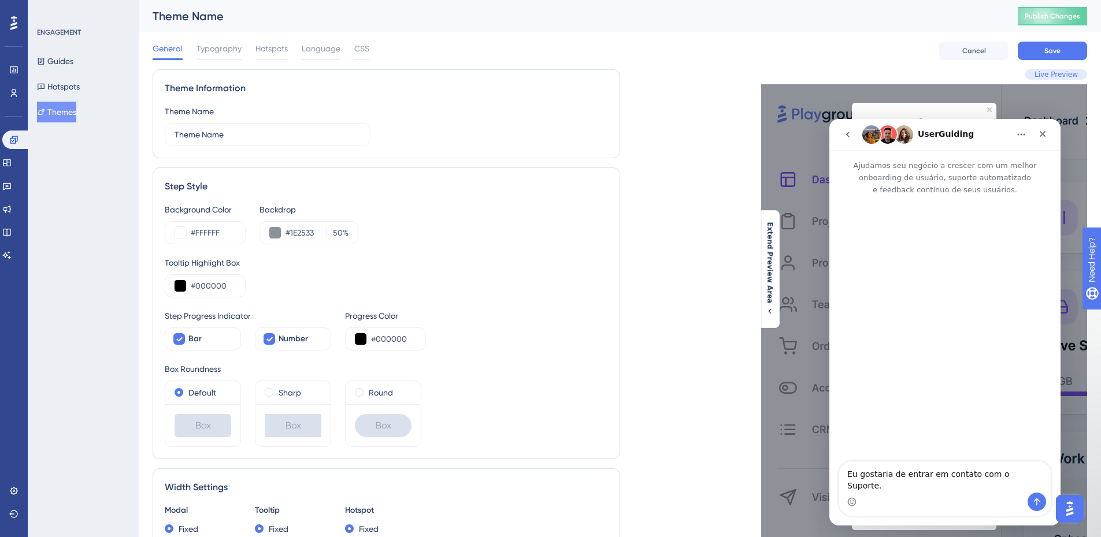
scroll to position [0, 0]
click at [848, 133] on icon "go back" at bounding box center [847, 135] width 3 height 6
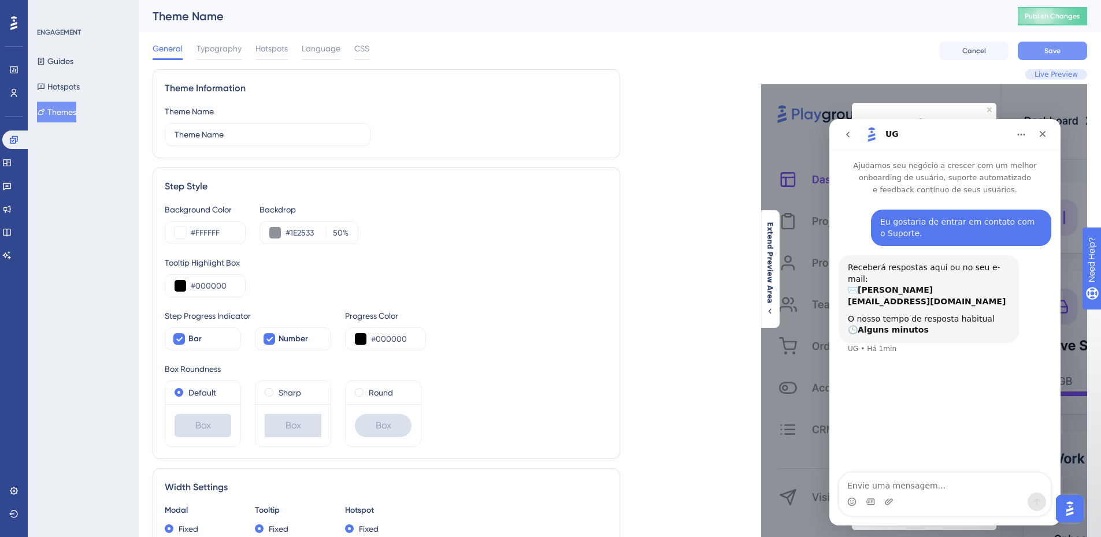
click at [1040, 54] on button "Save" at bounding box center [1052, 51] width 69 height 18
click at [65, 120] on button "Themes" at bounding box center [56, 112] width 39 height 21
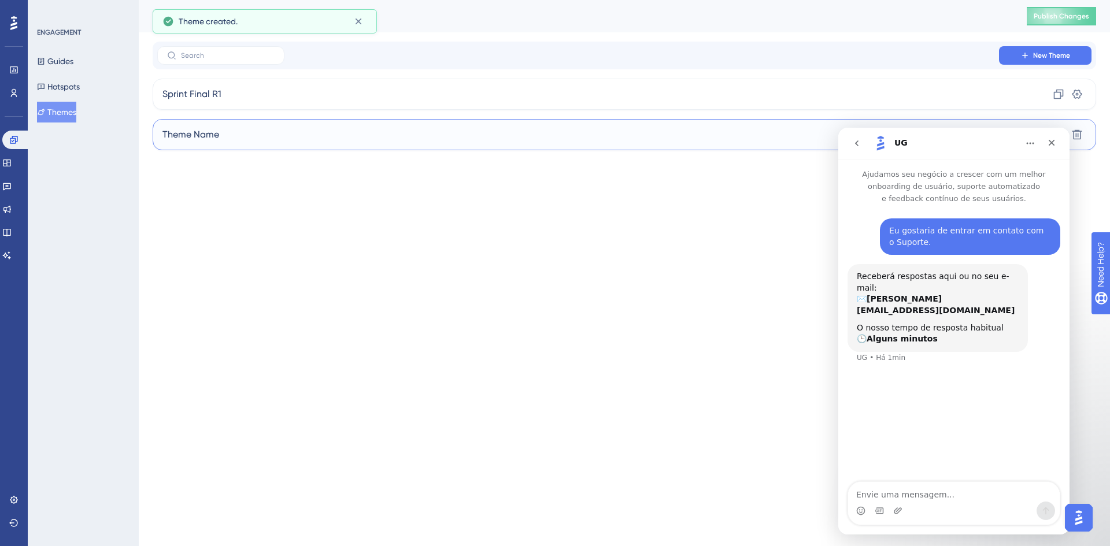
click at [280, 132] on div "Theme Name Clone Settings Delete" at bounding box center [624, 134] width 943 height 31
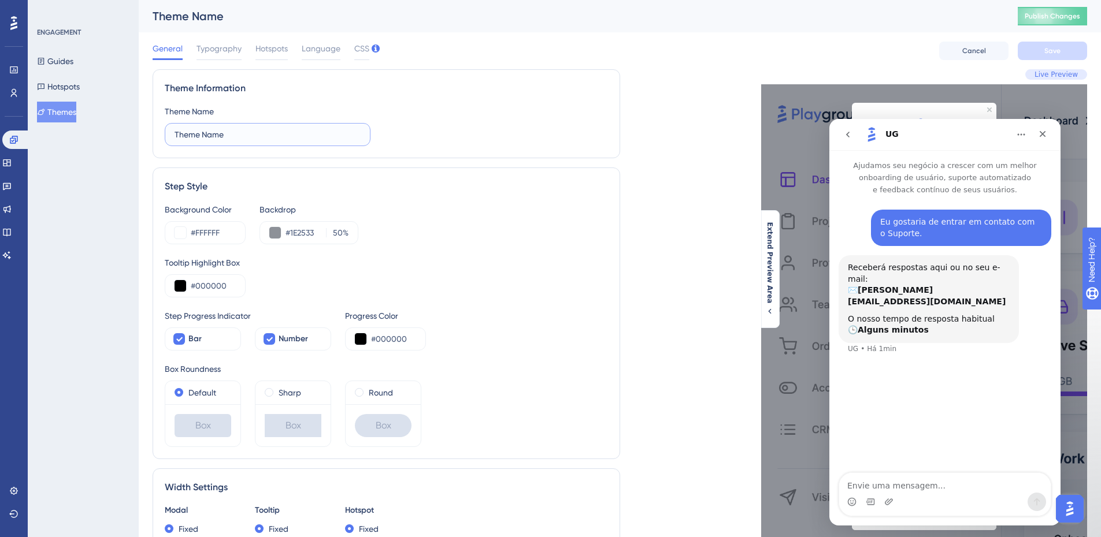
drag, startPoint x: 246, startPoint y: 138, endPoint x: 135, endPoint y: 118, distance: 113.2
click at [139, 120] on div "Performance Users Engagement Widgets Feedback Product Updates Knowledge Base AI…" at bounding box center [620, 527] width 962 height 1055
type input "Mobile Sprint Final R1"
click at [1066, 48] on button "Save" at bounding box center [1052, 51] width 69 height 18
click at [988, 484] on textarea "Envie uma mensagem..." at bounding box center [945, 483] width 212 height 20
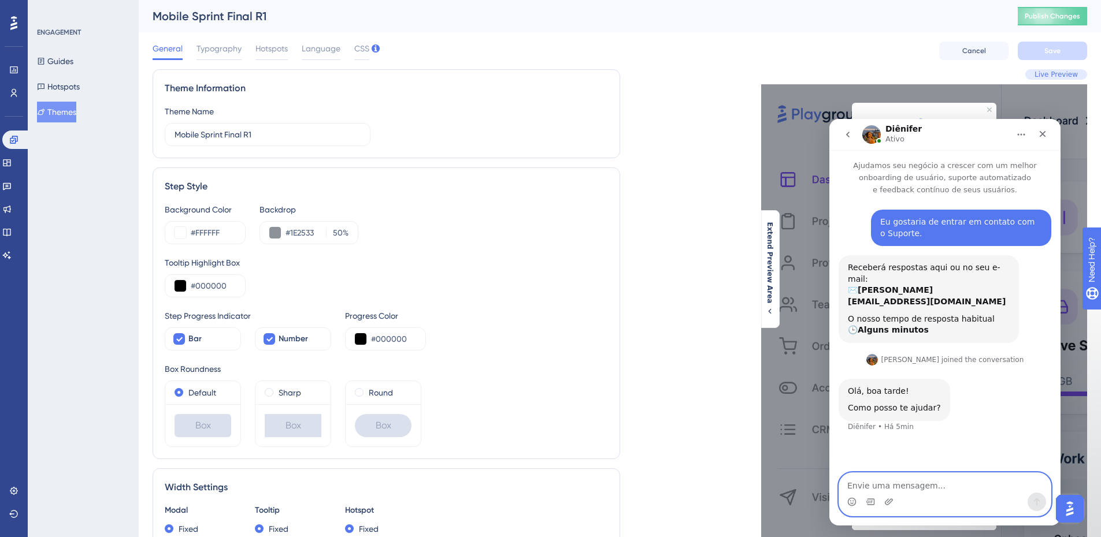
click at [936, 485] on textarea "Envie uma mensagem..." at bounding box center [945, 483] width 212 height 20
type textarea "o"
type textarea "Olá"
type textarea "dúvida rápida, tô mexendo na parte de themes e ajustes de design"
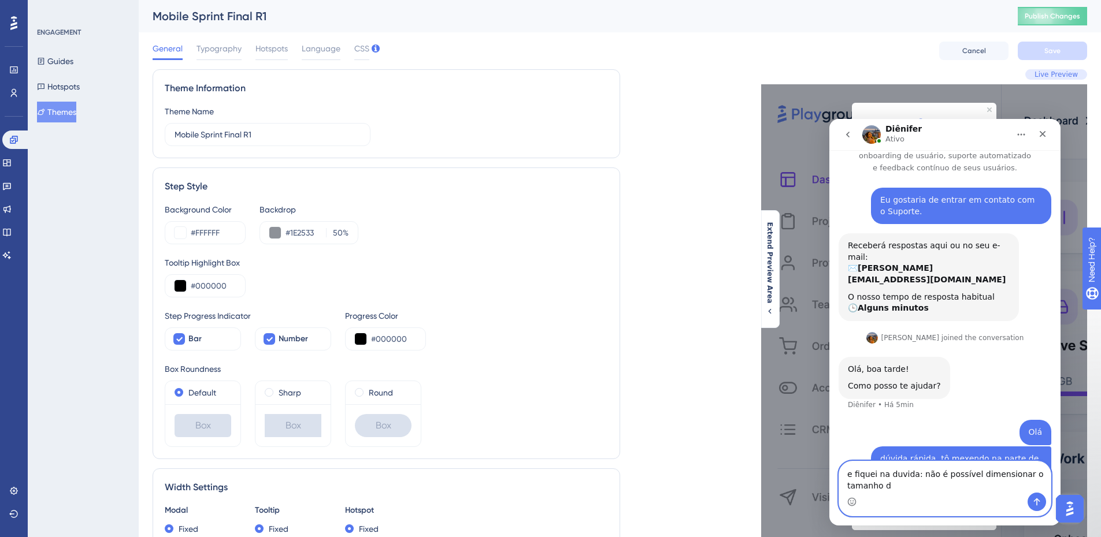
scroll to position [34, 0]
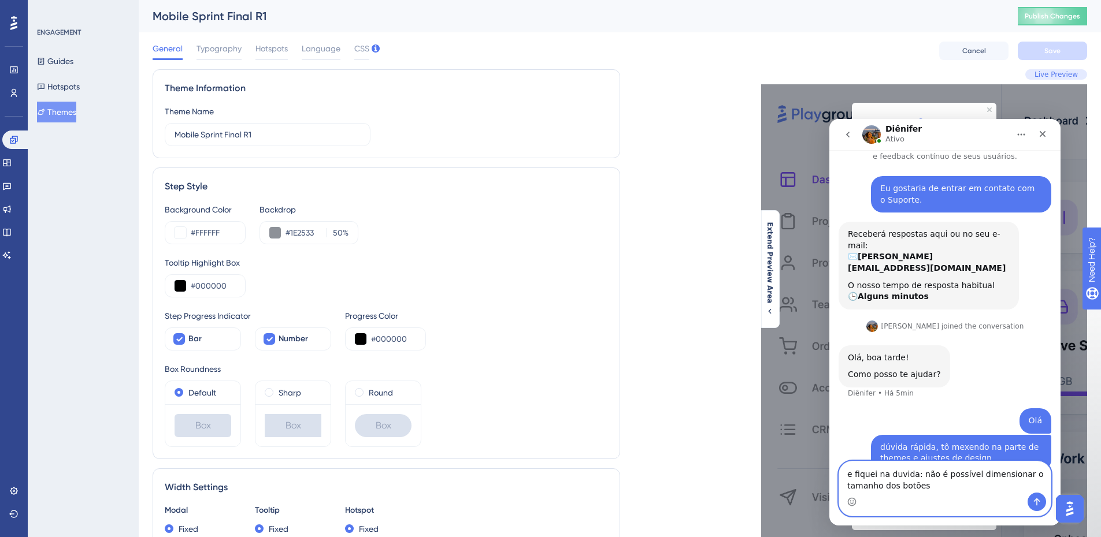
type textarea "e fiquei na duvida: não é possível dimensionar o tamanho dos botões?"
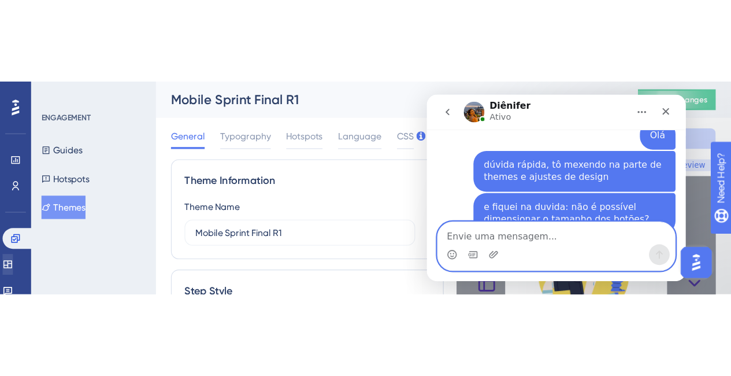
scroll to position [113, 0]
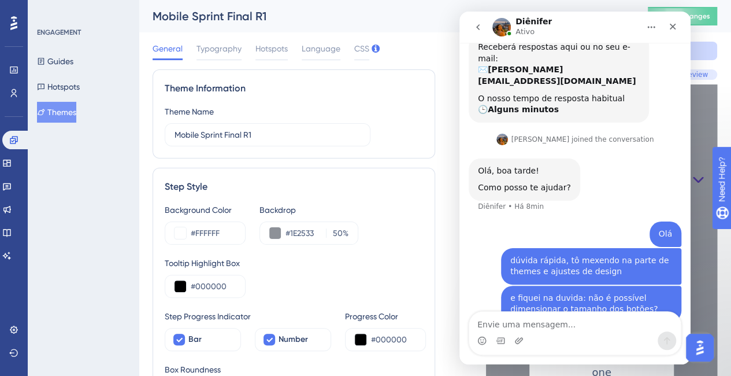
click at [566, 311] on div "Messenger da Intercom" at bounding box center [575, 333] width 213 height 44
click at [568, 316] on textarea "Envie uma mensagem..." at bounding box center [575, 321] width 212 height 20
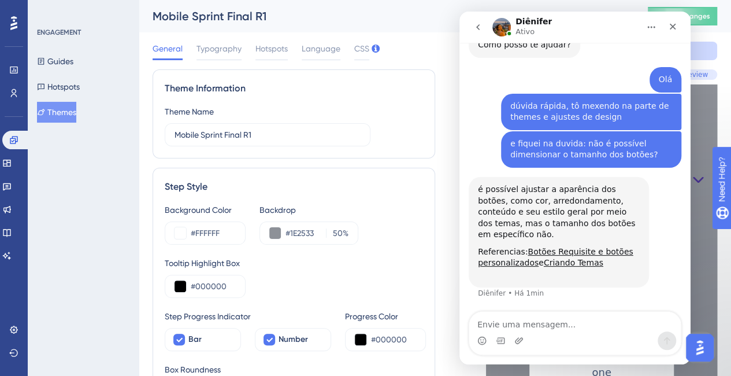
scroll to position [221, 0]
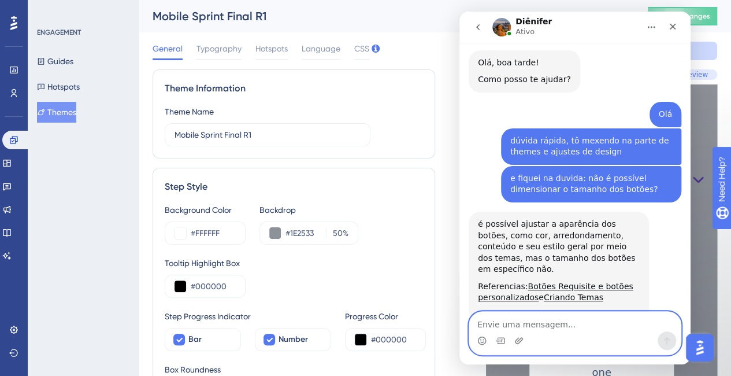
click at [513, 324] on textarea "Envie uma mensagem..." at bounding box center [575, 321] width 212 height 20
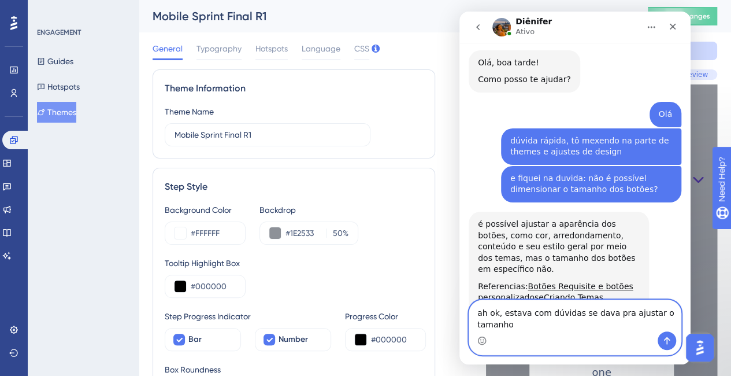
scroll to position [233, 0]
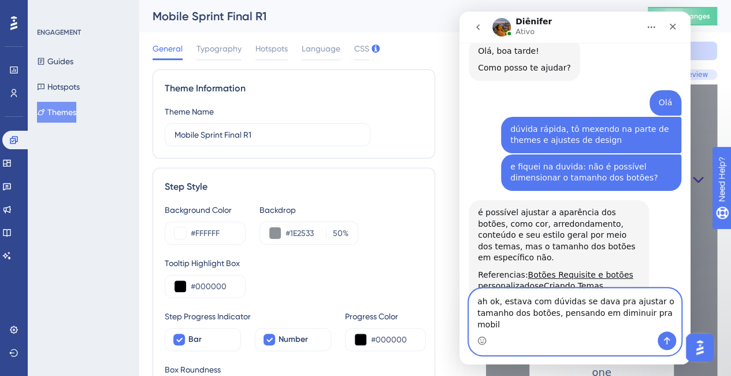
type textarea "ah ok, estava com dúvidas se dava pra ajustar o tamanho dos botões, pensando em…"
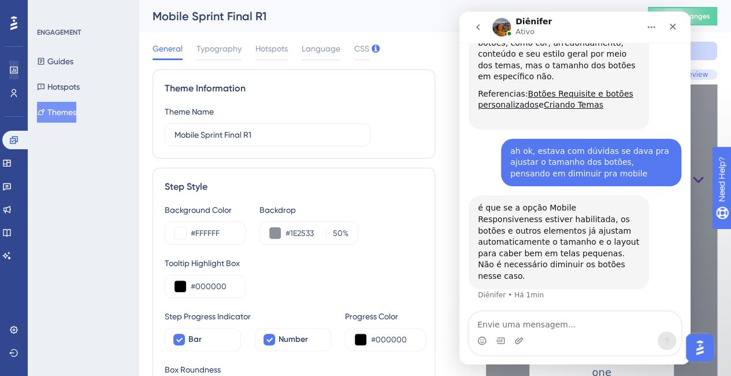
scroll to position [369, 0]
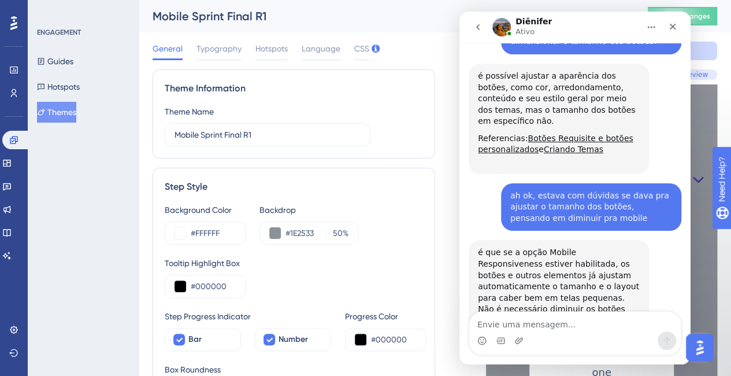
click at [566, 332] on div "Messenger da Intercom" at bounding box center [575, 340] width 212 height 18
click at [564, 322] on textarea "Envie uma mensagem..." at bounding box center [575, 321] width 212 height 20
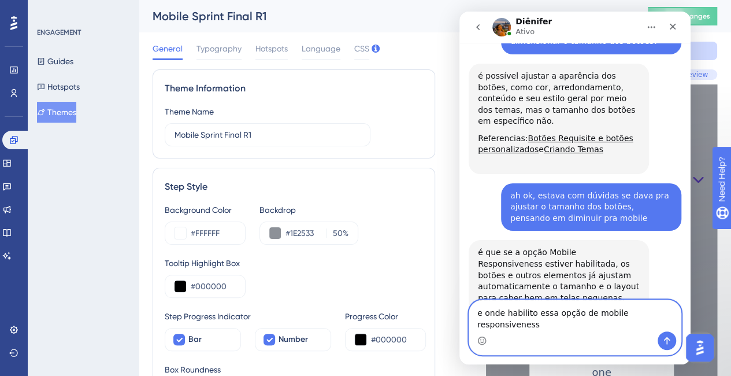
type textarea "e onde habilito essa opção de mobile responsiveness?"
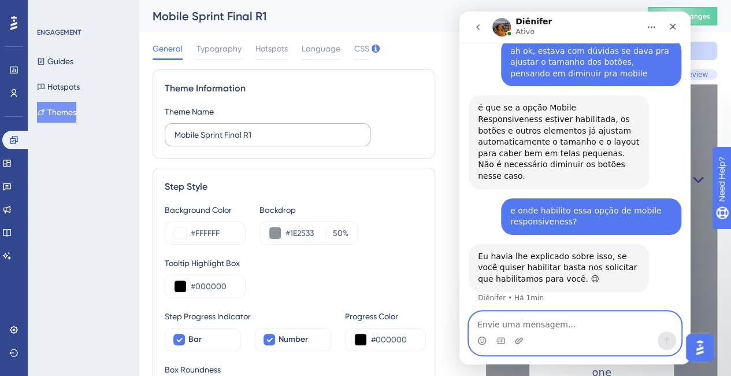
scroll to position [517, 0]
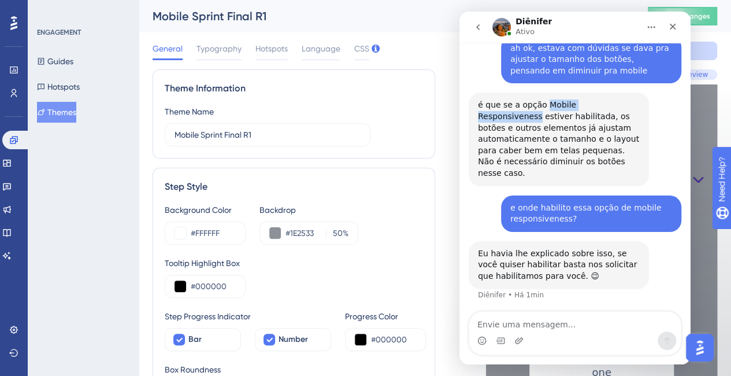
drag, startPoint x: 542, startPoint y: 73, endPoint x: 631, endPoint y: 71, distance: 89.6
click at [631, 99] on div "é que se a opção Mobile Responsiveness estiver habilitada, os botões e outros e…" at bounding box center [559, 138] width 162 height 79
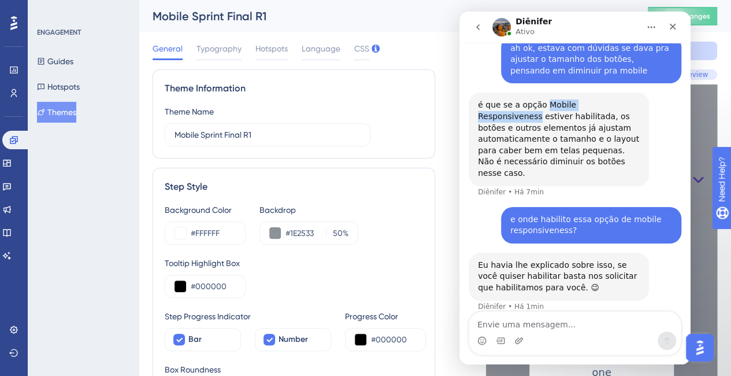
copy div "Mobile Responsiveness"
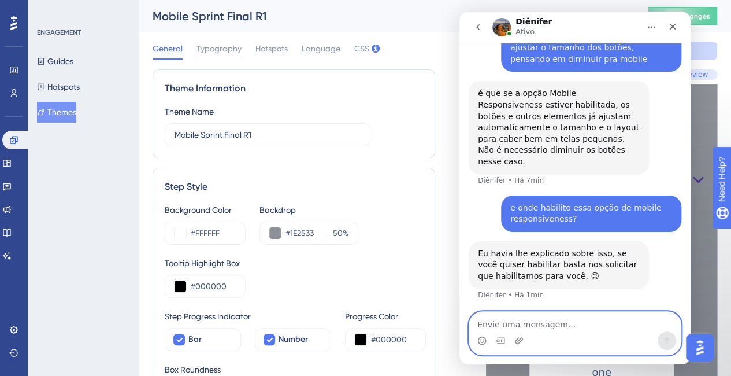
click at [552, 315] on textarea "Envie uma mensagem..." at bounding box center [575, 321] width 212 height 20
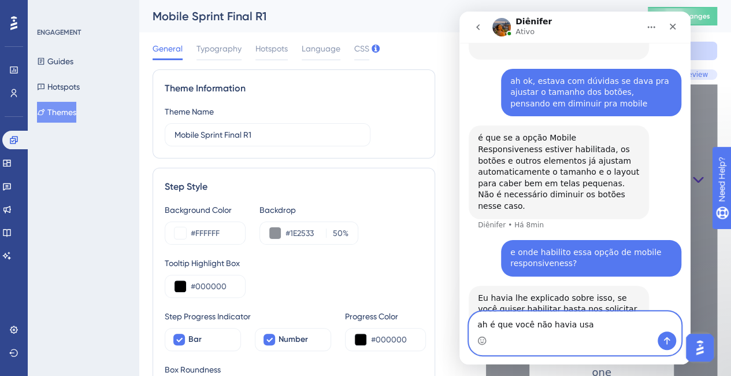
scroll to position [528, 0]
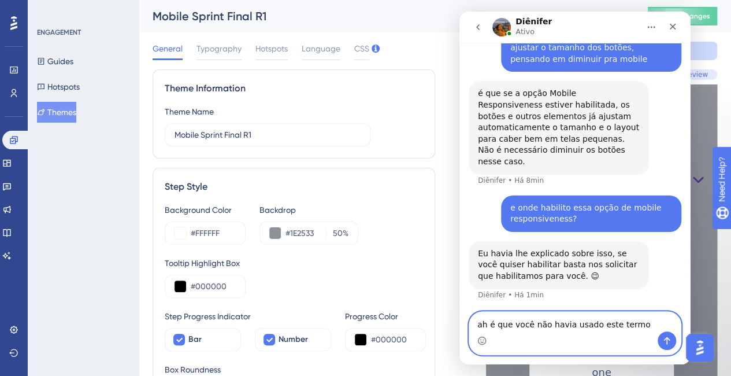
paste textarea "Mobile Responsiveness"
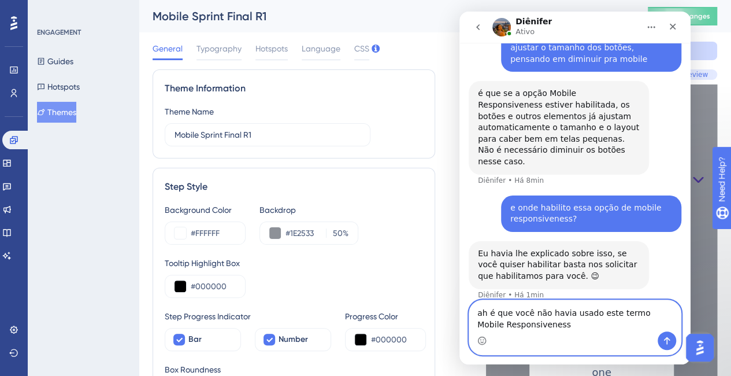
scroll to position [540, 0]
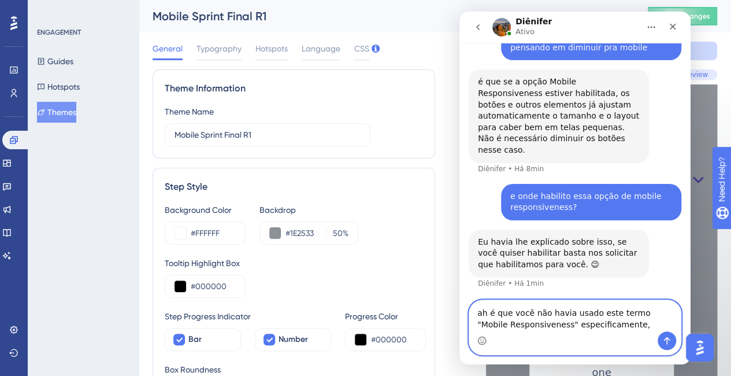
type textarea "ah é que você não havia usado este termo "Mobile Responsiveness" especificamente"
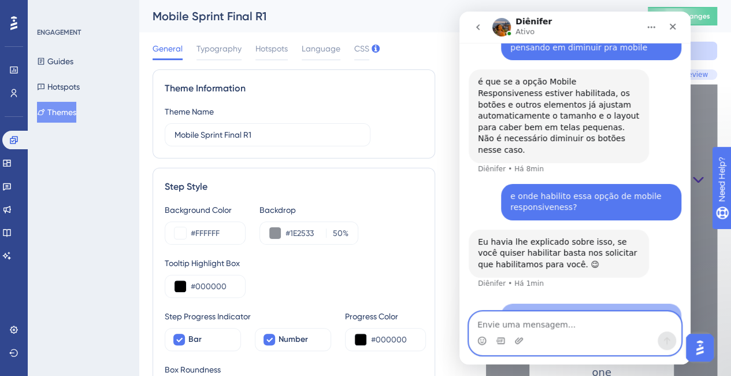
scroll to position [574, 0]
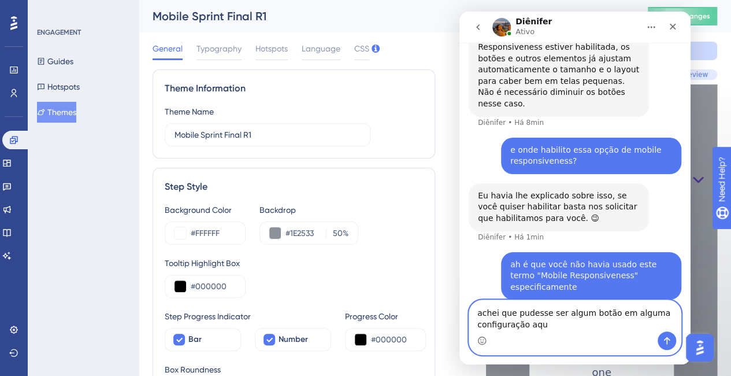
type textarea "achei que pudesse ser algum botão em alguma configuração aqui"
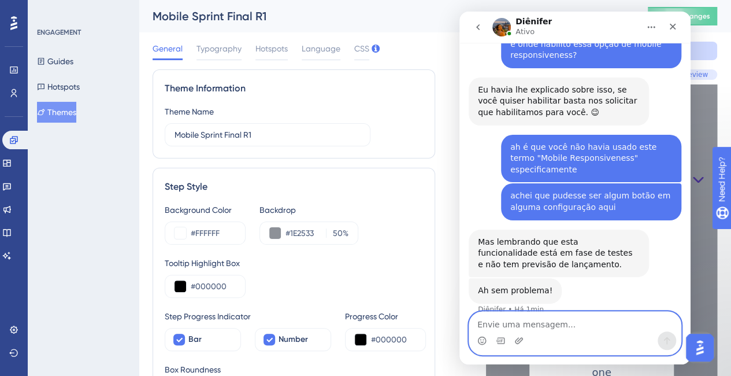
scroll to position [695, 0]
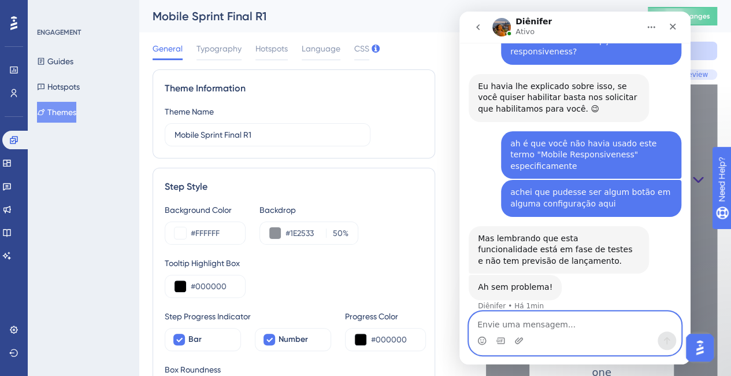
click at [577, 318] on textarea "Envie uma mensagem..." at bounding box center [575, 321] width 212 height 20
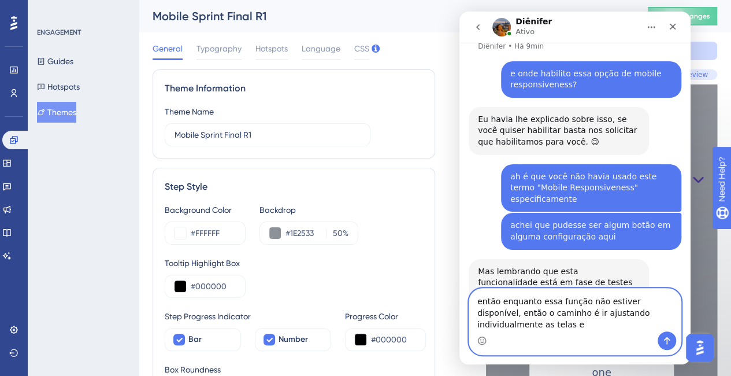
scroll to position [674, 0]
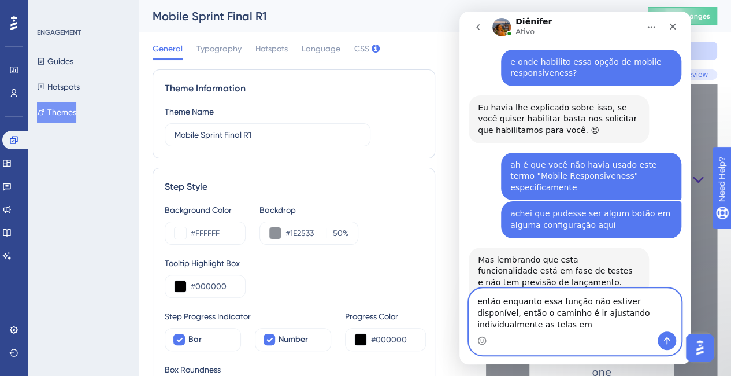
click at [546, 324] on textarea "então enquanto essa função não estiver disponível, então o caminho é ir ajustan…" at bounding box center [575, 309] width 212 height 43
type textarea "então enquanto essa função não estiver disponível, então o caminho é ir ajustan…"
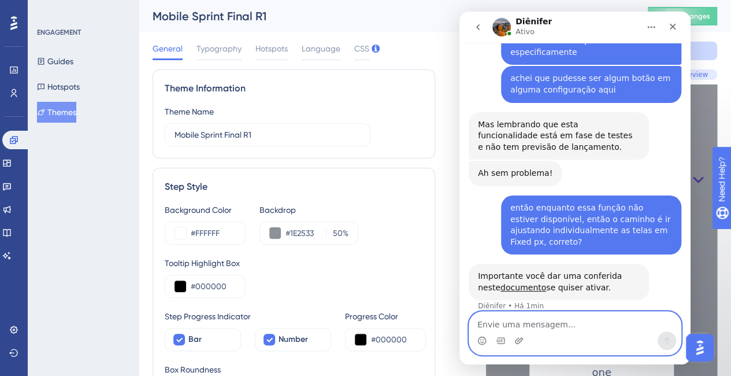
scroll to position [765, 0]
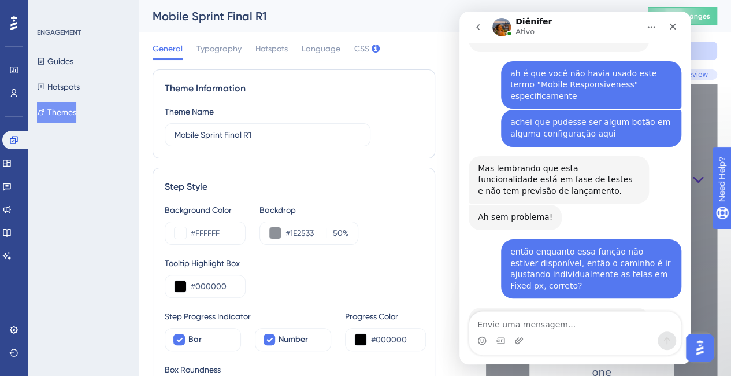
click at [505, 327] on link "documento" at bounding box center [523, 331] width 46 height 9
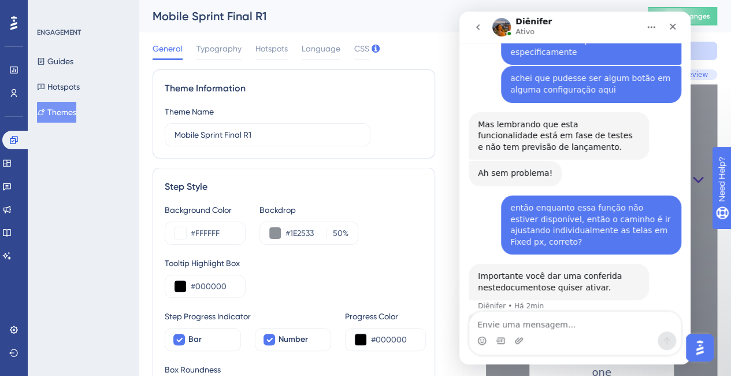
scroll to position [859, 0]
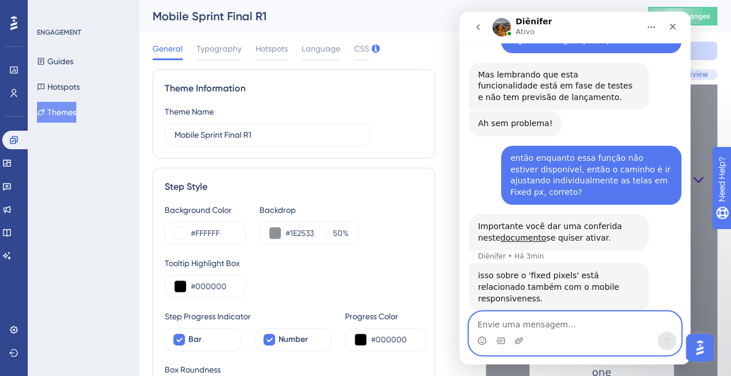
click at [577, 323] on textarea "Envie uma mensagem..." at bounding box center [575, 321] width 212 height 20
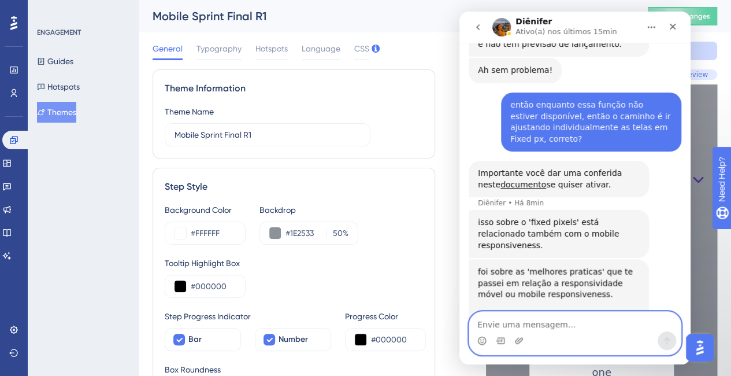
click at [580, 314] on textarea "Envie uma mensagem..." at bounding box center [575, 321] width 212 height 20
click at [589, 332] on div "Messenger da Intercom" at bounding box center [575, 340] width 212 height 18
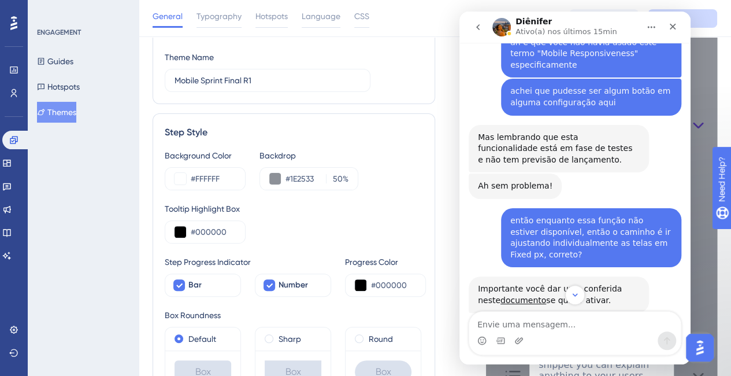
scroll to position [116, 0]
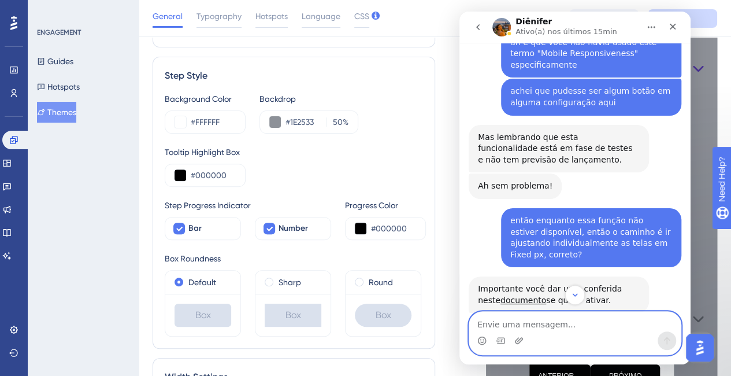
click at [590, 321] on textarea "Envie uma mensagem..." at bounding box center [575, 321] width 212 height 20
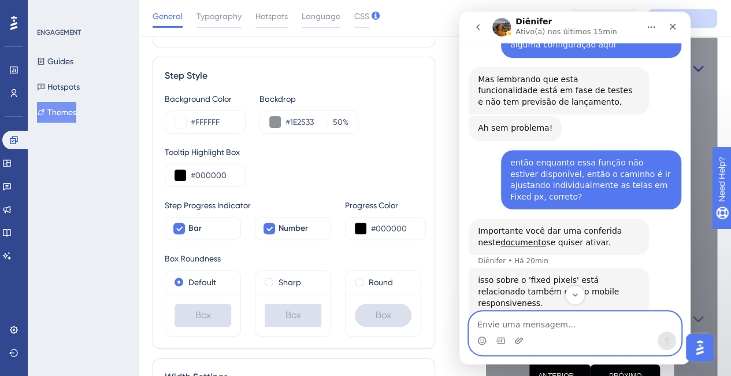
scroll to position [854, 0]
click at [565, 326] on textarea "Envie uma mensagem..." at bounding box center [575, 321] width 212 height 20
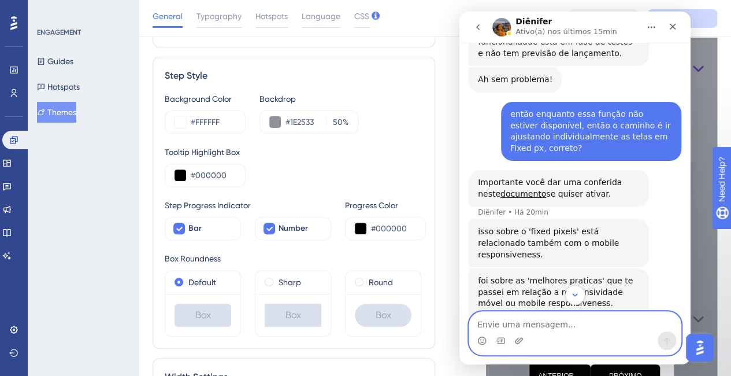
scroll to position [912, 0]
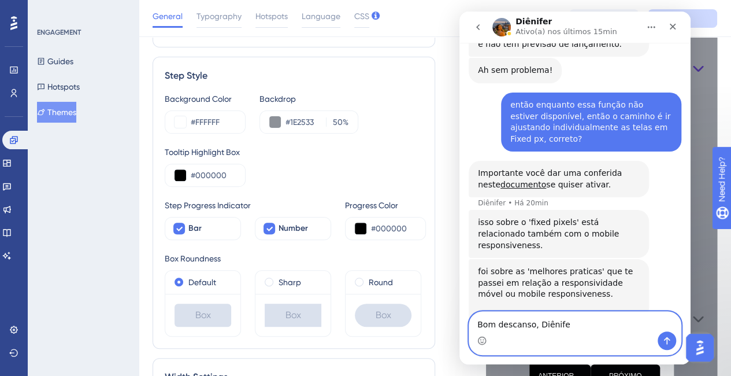
type textarea "Bom descanso, Diênifer"
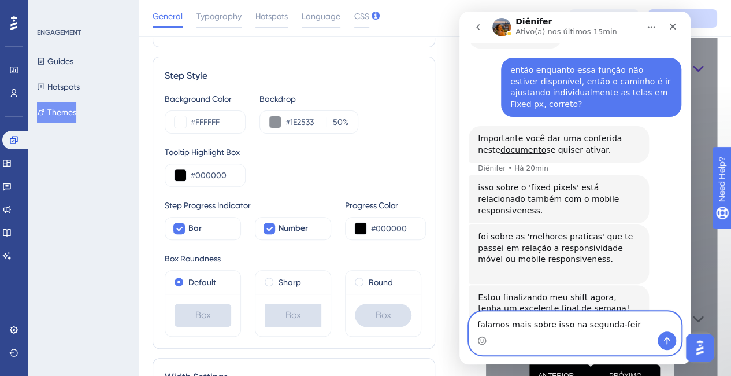
type textarea "falamos mais sobre isso na segunda-feira"
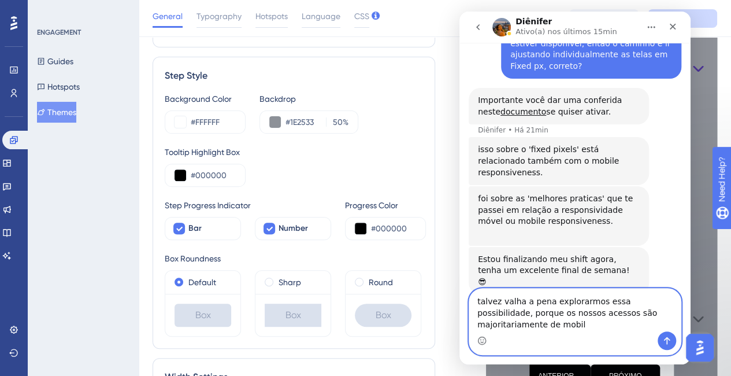
scroll to position [996, 0]
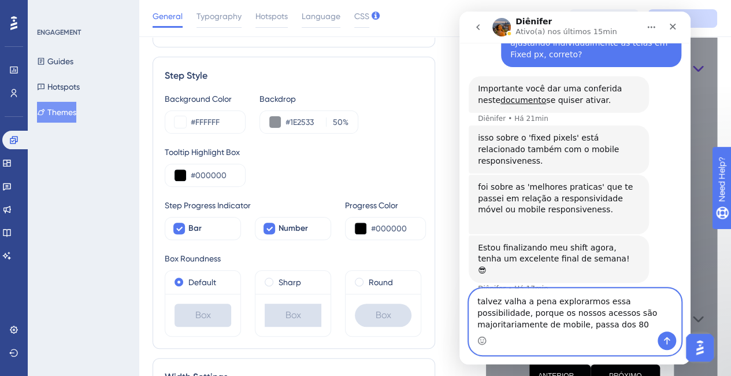
type textarea "talvez valha a pena explorarmos essa possibilidade, porque os nossos acessos sã…"
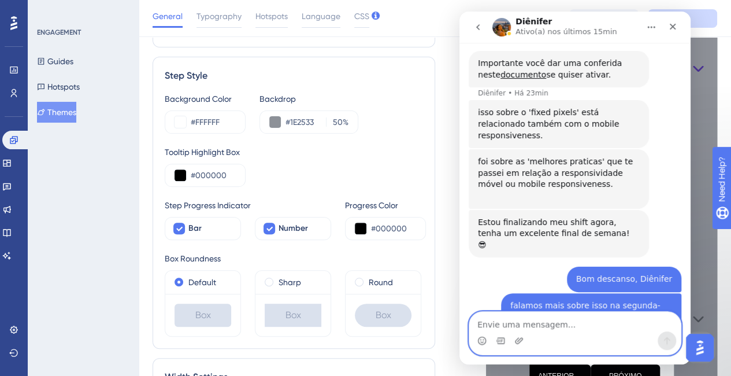
scroll to position [1090, 0]
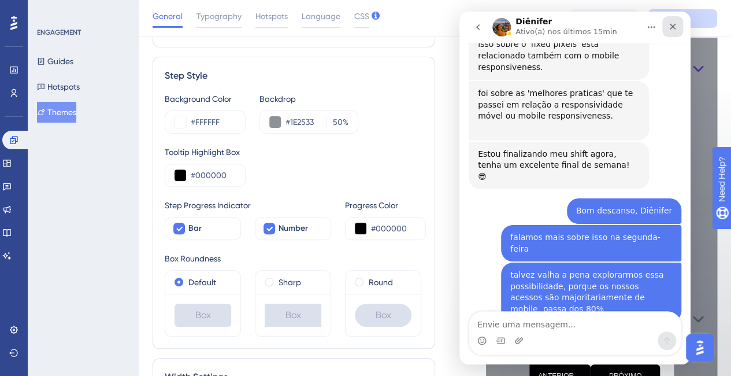
click at [670, 27] on icon "Fechar" at bounding box center [672, 26] width 9 height 9
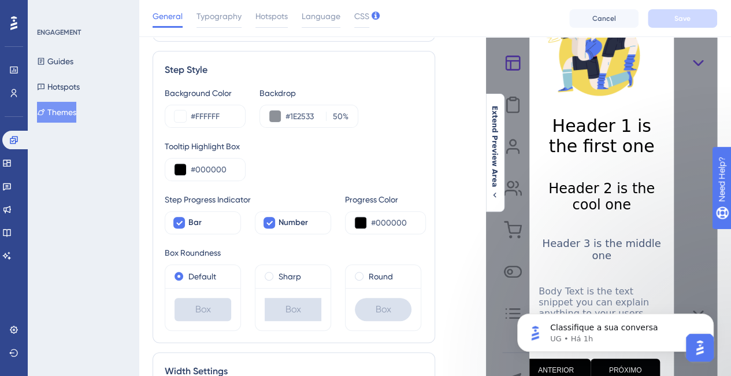
scroll to position [0, 0]
